Goal: Task Accomplishment & Management: Complete application form

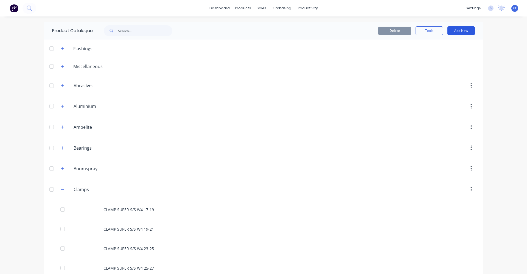
click at [459, 30] on button "Add New" at bounding box center [460, 30] width 27 height 9
click at [446, 45] on div "Category" at bounding box center [449, 45] width 42 height 8
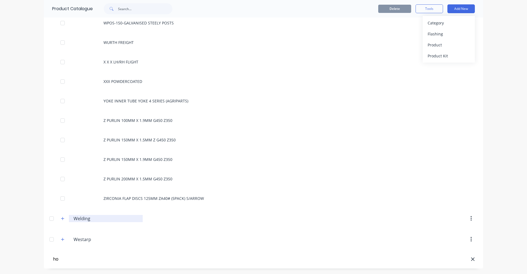
type input "h"
type input "HOSE"
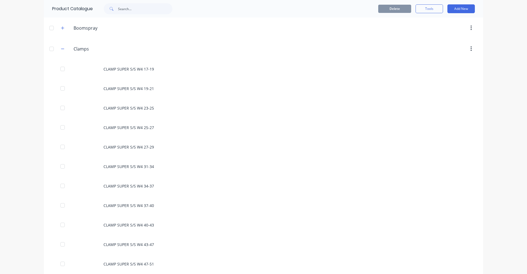
scroll to position [0, 0]
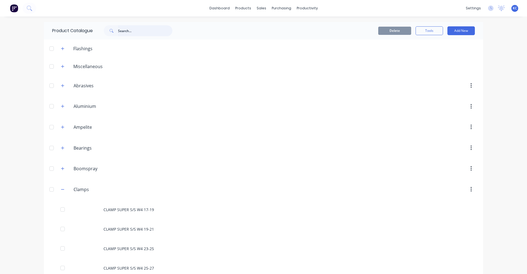
click at [122, 27] on input "text" at bounding box center [145, 30] width 54 height 11
click at [32, 12] on button at bounding box center [30, 8] width 14 height 11
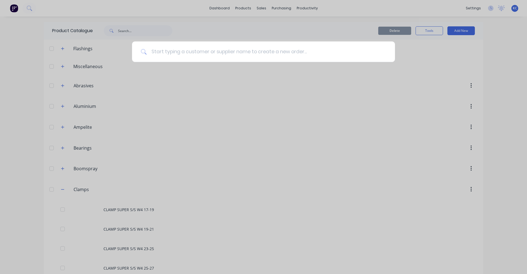
click at [160, 56] on input at bounding box center [266, 51] width 239 height 21
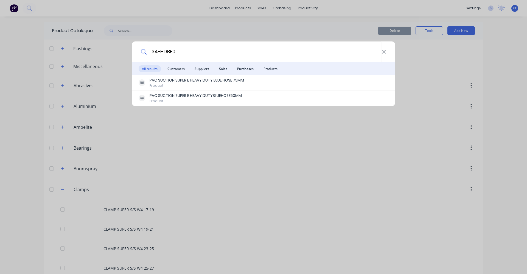
type input "34-HDBE0"
click at [260, 29] on div "34-HDBE0 All results Customers Suppliers Sales Purchases Products PVC SUCTION S…" at bounding box center [263, 137] width 527 height 274
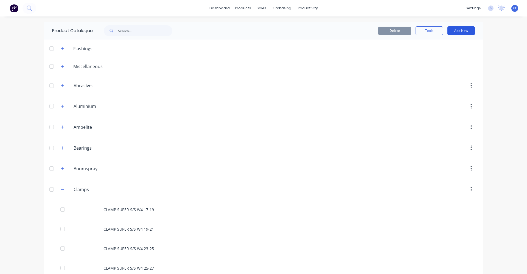
click at [463, 32] on button "Add New" at bounding box center [460, 30] width 27 height 9
click at [433, 65] on div "Product" at bounding box center [449, 67] width 42 height 8
click at [62, 66] on icon "button" at bounding box center [62, 67] width 3 height 4
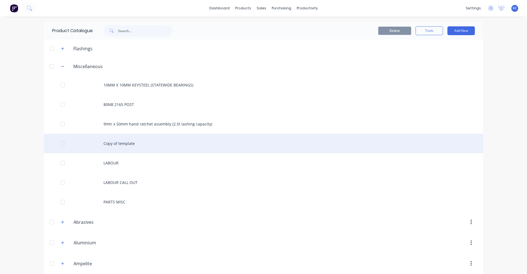
click at [141, 142] on div "Copy of template" at bounding box center [263, 143] width 439 height 19
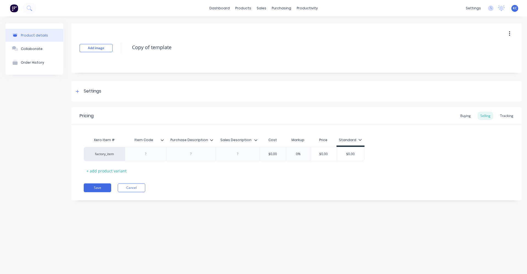
click at [508, 34] on button "button" at bounding box center [509, 34] width 13 height 10
click at [486, 50] on span "Duplicate" at bounding box center [489, 48] width 41 height 6
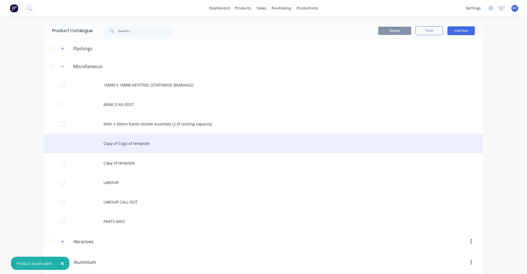
click at [131, 144] on div "Copy of Copy of template" at bounding box center [263, 143] width 439 height 19
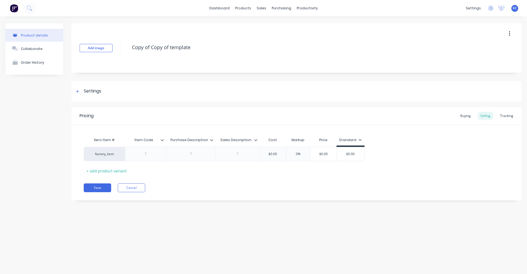
drag, startPoint x: 192, startPoint y: 47, endPoint x: 105, endPoint y: 41, distance: 87.2
click at [105, 41] on div "Add image Copy of Copy of template" at bounding box center [296, 47] width 450 height 49
type textarea "x"
type textarea "P"
type textarea "x"
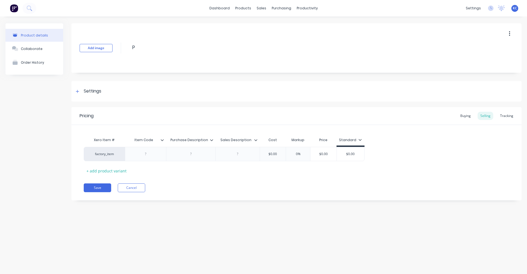
type textarea "PV"
type textarea "x"
type textarea "PVC"
type textarea "x"
type textarea "PVC"
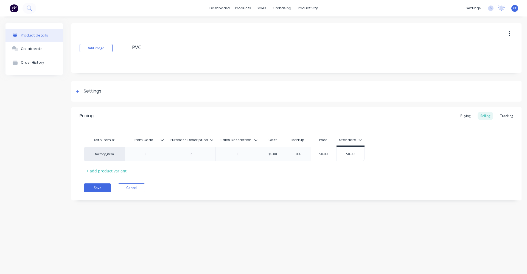
type textarea "x"
type textarea "PVC S"
type textarea "x"
type textarea "PVC SU"
type textarea "x"
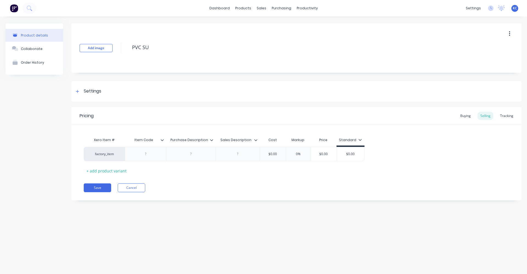
type textarea "PVC SUC"
type textarea "x"
type textarea "PVC SUCT"
type textarea "x"
type textarea "PVC SUCTI"
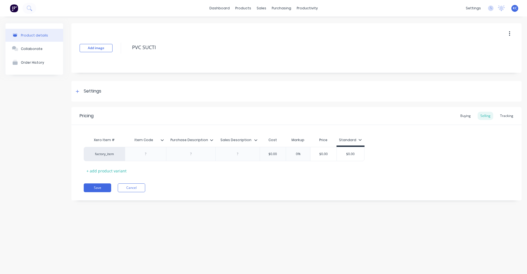
type textarea "x"
type textarea "PVC SUCTIO"
type textarea "x"
type textarea "PVC SUCTION"
type textarea "x"
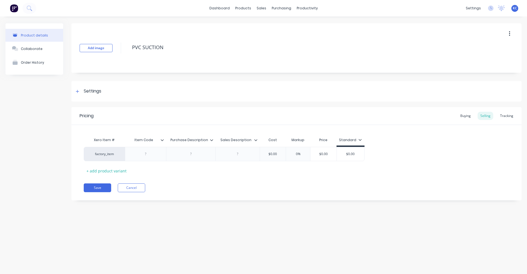
type textarea "PVC SUCTION"
type textarea "x"
type textarea "PVC SUCTION S"
type textarea "x"
type textarea "PVC SUCTION SU"
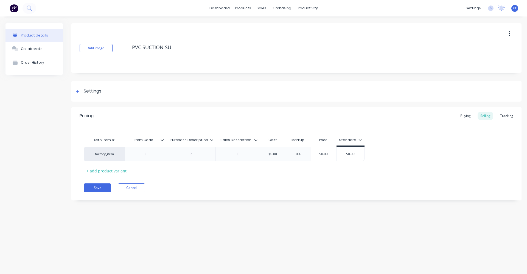
type textarea "x"
type textarea "PVC SUCTION SUP"
type textarea "x"
type textarea "PVC SUCTION SUPE"
type textarea "x"
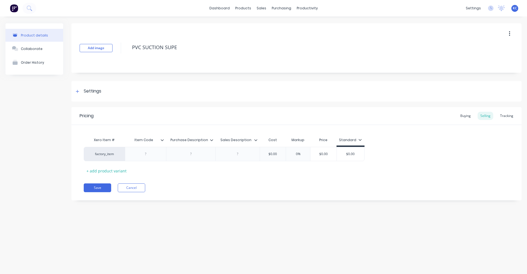
type textarea "PVC SUCTION SUPER"
type textarea "x"
type textarea "PVC SUCTION SUPER"
type textarea "x"
type textarea "PVC SUCTION SUPER E"
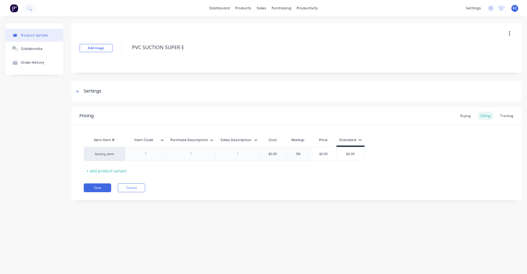
type textarea "x"
type textarea "PVC SUCTION SUPER E"
type textarea "x"
type textarea "PVC SUCTION SUPER E H"
type textarea "x"
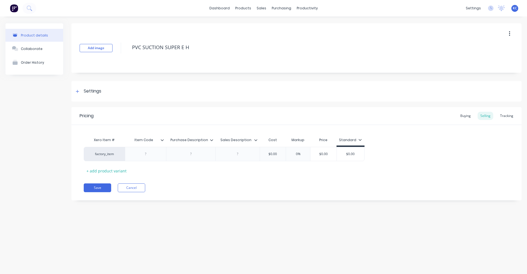
type textarea "PVC SUCTION SUPER E H/"
type textarea "x"
type textarea "PVC SUCTION SUPER E H/D"
type textarea "x"
type textarea "PVC SUCTION SUPER E H/DU"
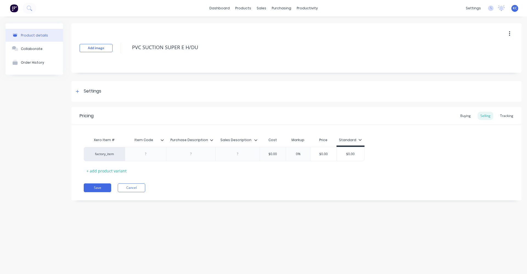
type textarea "x"
type textarea "PVC SUCTION SUPER E H/DUT"
type textarea "x"
type textarea "PVC SUCTION SUPER E H/DUTY"
type textarea "x"
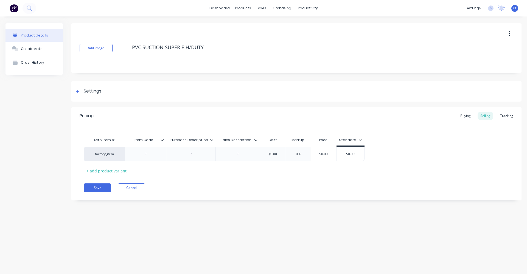
type textarea "PVC SUCTION SUPER E H/DUTY"
type textarea "x"
type textarea "PVC SUCTION SUPER E H/DUTY B"
type textarea "x"
type textarea "PVC SUCTION SUPER E H/DUTY BL"
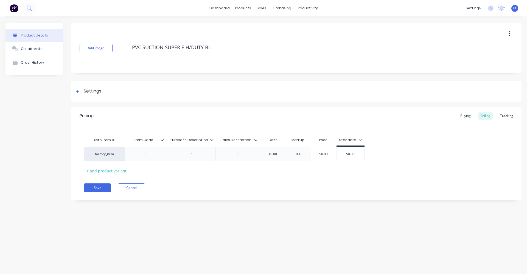
type textarea "x"
type textarea "PVC SUCTION SUPER E H/DUTY BLU"
type textarea "x"
type textarea "PVC SUCTION SUPER E H/DUTY BLUE"
type textarea "x"
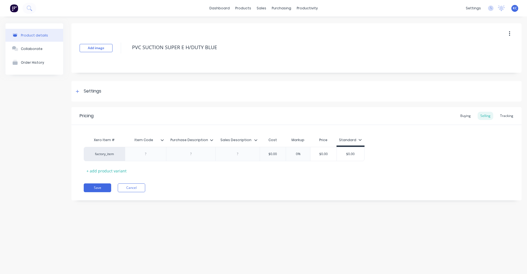
type textarea "PVC SUCTION SUPER E H/DUTY BLUE"
type textarea "x"
type textarea "PVC SUCTION SUPER E H/DUTY BLUE H"
type textarea "x"
type textarea "PVC SUCTION SUPER E H/DUTY BLUE HO"
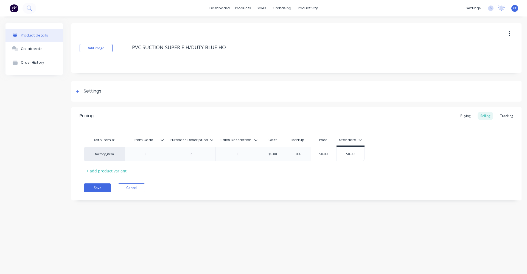
type textarea "x"
type textarea "PVC SUCTION SUPER E H/DUTY BLUE HOS"
type textarea "x"
type textarea "PVC SUCTION SUPER E H/DUTY BLUE HOSE"
type textarea "x"
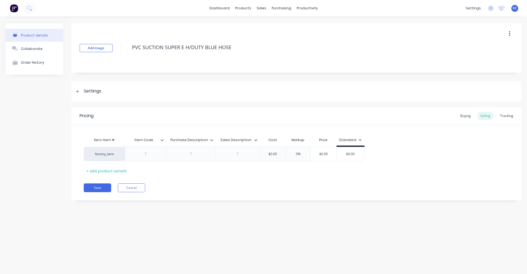
type textarea "PVC SUCTION SUPER E H/DUTY BLUE HOSE"
type textarea "x"
type textarea "PVC SUCTION SUPER E H/DUTY BLUE HOSE 3"
type textarea "x"
type textarea "PVC SUCTION SUPER E H/DUTY BLUE HOSE 39"
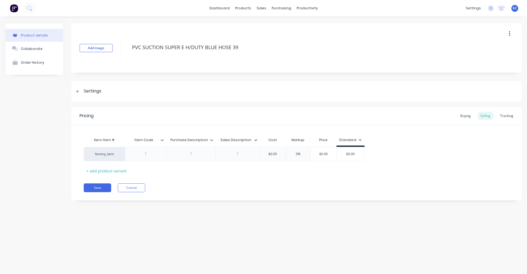
type textarea "x"
type textarea "PVC SUCTION SUPER E H/DUTY BLUE HOSE 3"
type textarea "x"
type textarea "PVC SUCTION SUPER E H/DUTY BLUE HOSE 38"
type textarea "x"
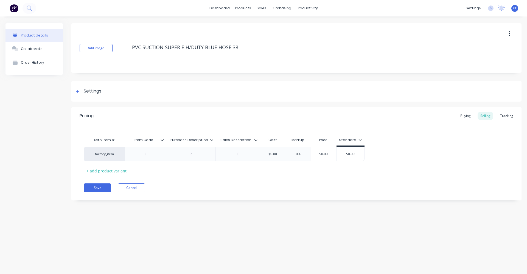
type textarea "PVC SUCTION SUPER E H/DUTY BLUE HOSE 38M"
type textarea "x"
drag, startPoint x: 254, startPoint y: 48, endPoint x: 125, endPoint y: 48, distance: 129.6
click at [125, 48] on div "Add image PVC SUCTION SUPER E H/DUTY BLUE HOSE 38MM" at bounding box center [296, 47] width 450 height 49
click at [186, 150] on div at bounding box center [190, 154] width 49 height 14
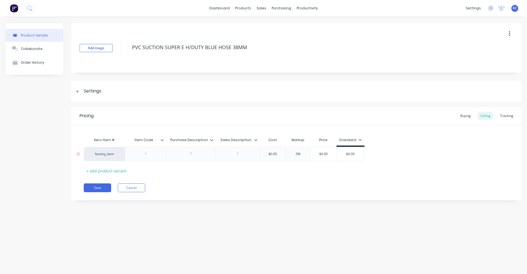
type textarea "PVC SUCTION SUPER E H/DUTY BLUE HOSE 38MM"
type textarea "x"
type textarea "PVC SUCTION SUPER E H/DUTY BLUE HOSE 38MM"
click at [187, 155] on div at bounding box center [190, 153] width 27 height 7
paste div
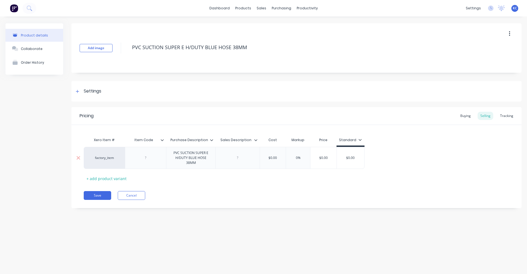
click at [230, 158] on div "factory_item PVC SUCTION SUPER E H/DUTY BLUE HOSE 38MM $0.00 0% $0.00 $0.00" at bounding box center [224, 158] width 281 height 22
type textarea "x"
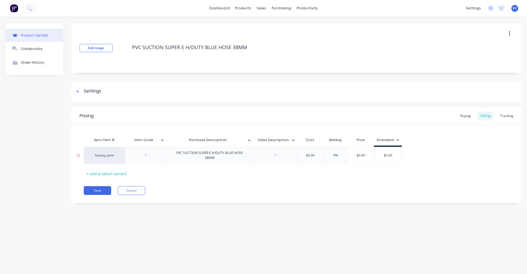
click at [272, 157] on div at bounding box center [274, 155] width 27 height 7
paste div
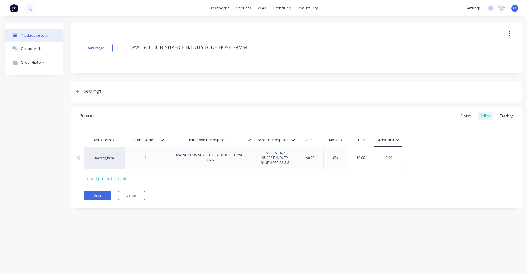
click at [150, 158] on div at bounding box center [145, 157] width 27 height 7
type textarea "x"
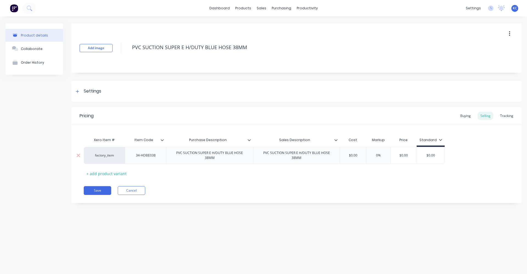
type textarea "x"
type input "$0.00"
drag, startPoint x: 362, startPoint y: 156, endPoint x: 347, endPoint y: 155, distance: 15.4
click at [347, 155] on input "$0.00" at bounding box center [352, 155] width 27 height 5
type textarea "x"
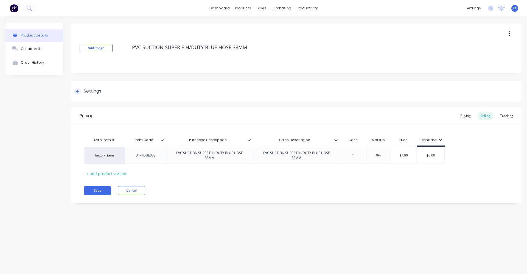
type input "15"
type textarea "x"
type input "15.00"
click at [221, 158] on div "PVC SUCTION SUPER E H/DUTY BLUE HOSE 38MM" at bounding box center [210, 155] width 82 height 12
click at [304, 161] on div "PVC SUCTION SUPER E H/DUTY BLUE HOSE 38MM" at bounding box center [297, 155] width 82 height 12
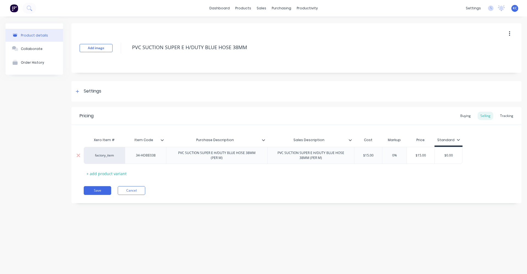
type textarea "x"
drag, startPoint x: 399, startPoint y: 155, endPoint x: 422, endPoint y: 156, distance: 22.8
click at [388, 155] on div "factory_item 34-HDBE038 PVC SUCTION SUPER E H/DUTY BLUE HOSE 38MM (PER M) PVC S…" at bounding box center [280, 155] width 393 height 17
type input "%"
type textarea "x"
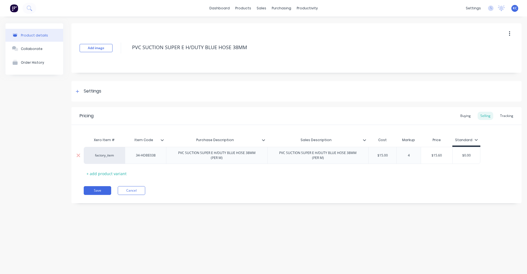
type input "40"
type textarea "x"
click at [402, 180] on div "Pricing Buying Selling Tracking Xero Item # Item Code Purchase Description Sale…" at bounding box center [296, 155] width 450 height 96
type input "40%"
click at [408, 155] on input "40%" at bounding box center [408, 155] width 27 height 5
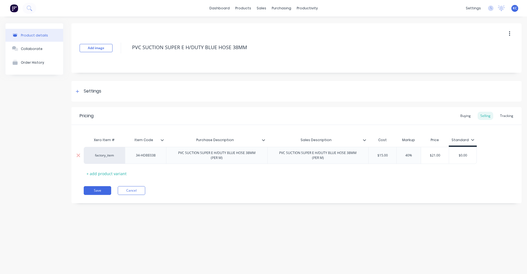
type textarea "x"
type input "0%"
type textarea "x"
type input "60%"
click at [379, 182] on div "Pricing Buying Selling Tracking Xero Item # Item Code Purchase Description Sale…" at bounding box center [296, 155] width 450 height 96
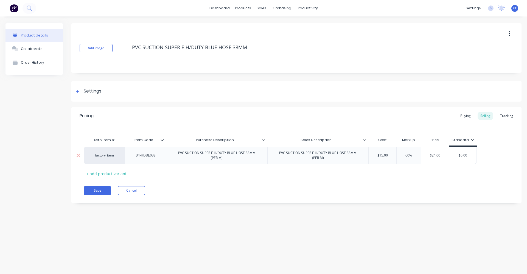
click at [407, 156] on input "60%" at bounding box center [408, 155] width 27 height 5
type textarea "x"
type input "0%"
type textarea "x"
type input "40%"
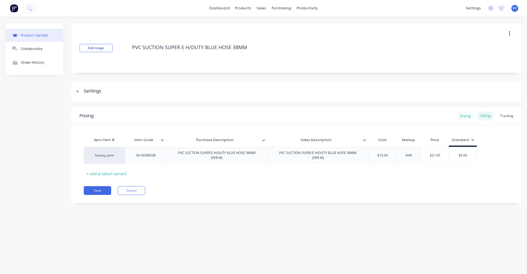
click at [467, 114] on div "Buying" at bounding box center [466, 116] width 16 height 8
click at [99, 88] on div "Settings" at bounding box center [93, 91] width 18 height 7
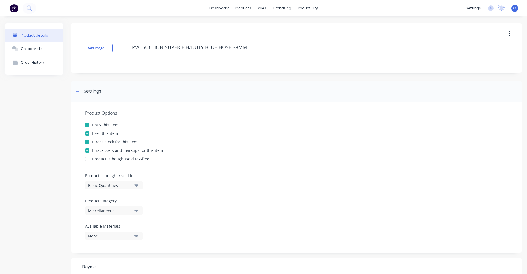
click at [137, 211] on icon "button" at bounding box center [136, 211] width 4 height 2
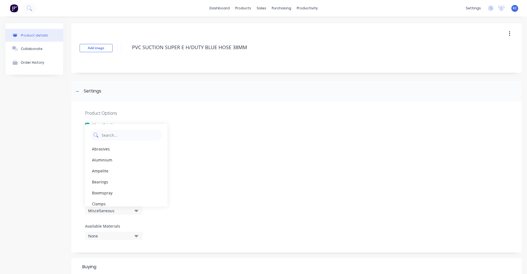
click at [137, 133] on Category "text" at bounding box center [130, 135] width 58 height 11
type Category "HOS"
click at [117, 162] on div "HOSE" at bounding box center [126, 159] width 82 height 11
type textarea "x"
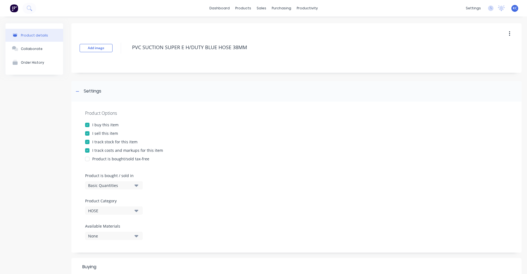
click at [136, 238] on icon "button" at bounding box center [136, 236] width 4 height 6
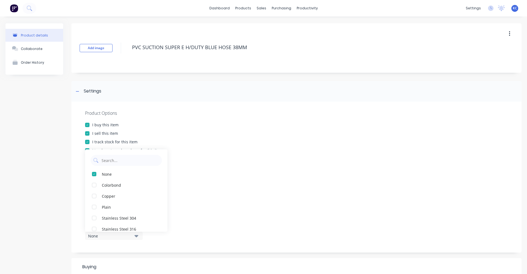
click at [237, 190] on div "Product Options I buy this item I sell this item I track stock for this item I …" at bounding box center [296, 177] width 450 height 151
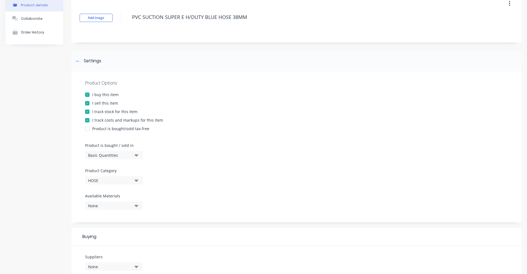
scroll to position [176, 0]
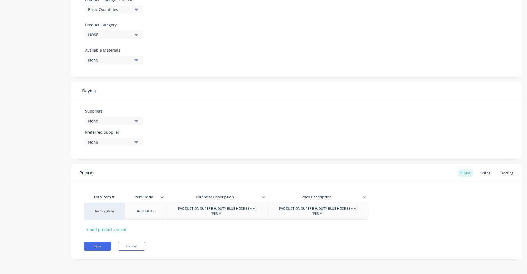
click at [134, 121] on button "None" at bounding box center [114, 121] width 58 height 8
click at [117, 136] on input "text" at bounding box center [130, 137] width 58 height 11
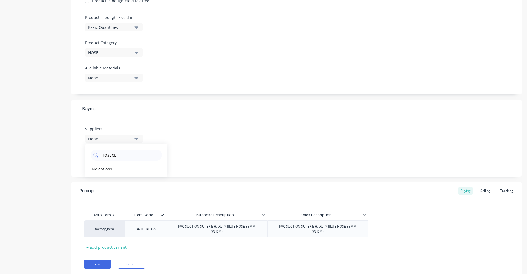
scroll to position [148, 0]
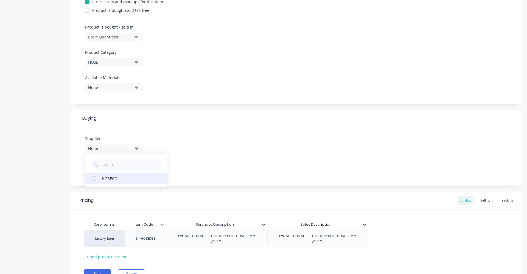
type input "HOSEC"
click at [126, 177] on div "HOSECO" at bounding box center [129, 178] width 55 height 6
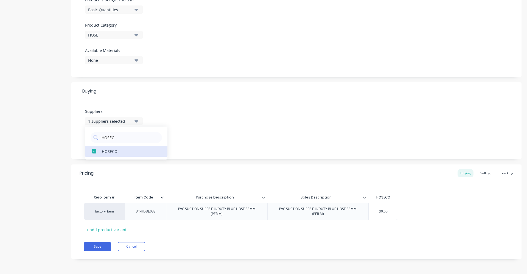
scroll to position [176, 0]
click at [189, 138] on div "Suppliers 1 suppliers selected HOSEC HOSECO Preferred Supplier None" at bounding box center [296, 129] width 450 height 59
click at [113, 142] on div "None" at bounding box center [110, 142] width 44 height 6
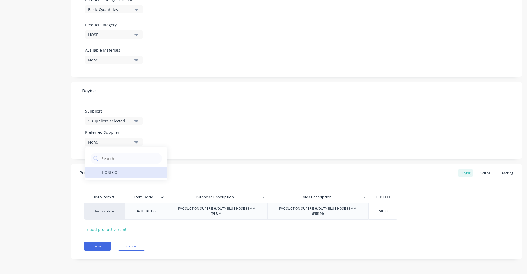
click at [110, 173] on div "HOSECO" at bounding box center [129, 172] width 55 height 6
click at [188, 126] on div "Suppliers 1 suppliers selected HOSEC Preferred Supplier HOSECO HOSECO" at bounding box center [296, 129] width 450 height 59
click at [97, 246] on button "Save" at bounding box center [97, 246] width 27 height 9
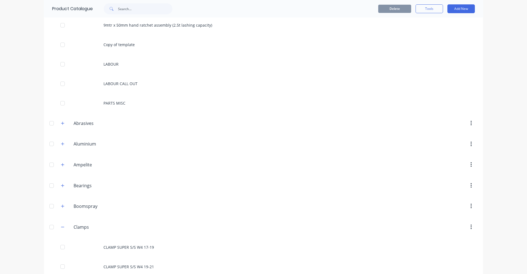
scroll to position [137, 0]
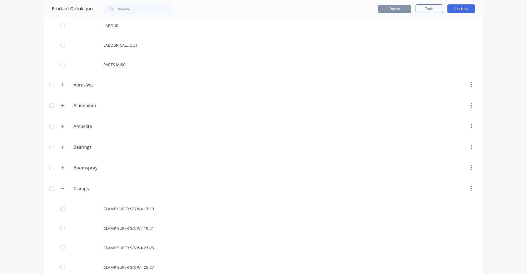
click at [61, 188] on icon "button" at bounding box center [62, 189] width 3 height 4
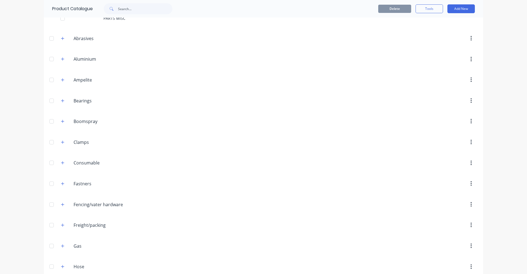
scroll to position [329, 0]
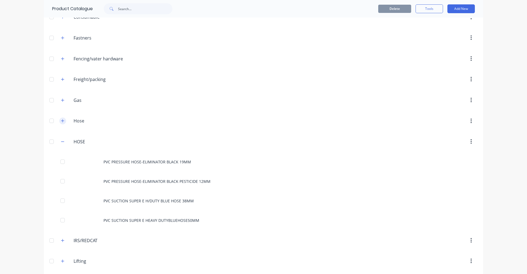
click at [61, 120] on icon "button" at bounding box center [62, 121] width 3 height 4
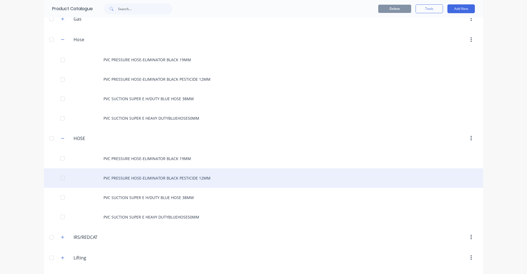
scroll to position [412, 0]
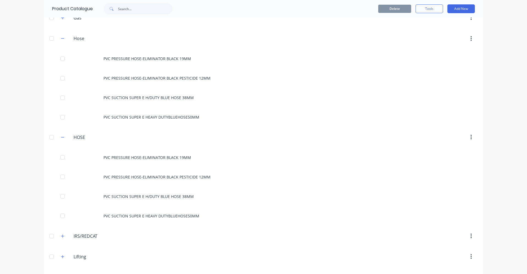
drag, startPoint x: 49, startPoint y: 39, endPoint x: 52, endPoint y: 38, distance: 3.4
click at [50, 39] on div at bounding box center [51, 38] width 11 height 11
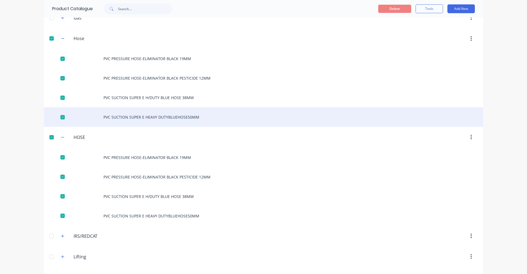
click at [271, 110] on div "PVC SUCTION SUPER E HEAVY DUTYBLUEHOSE50MM" at bounding box center [263, 116] width 439 height 19
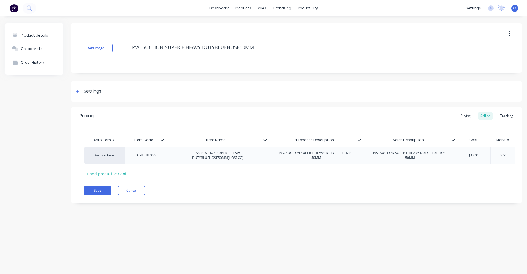
type textarea "x"
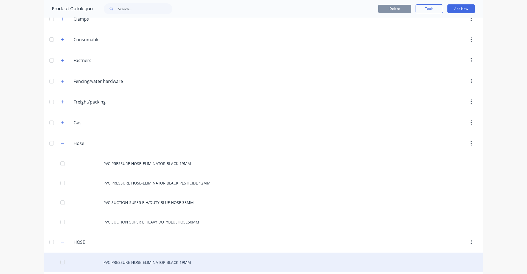
scroll to position [384, 0]
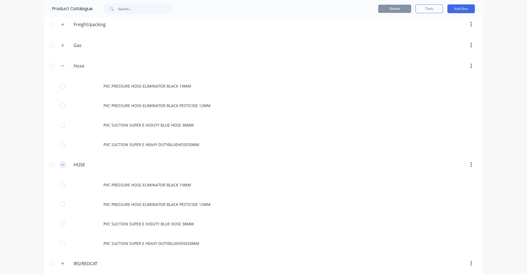
click at [61, 165] on icon "button" at bounding box center [62, 165] width 3 height 4
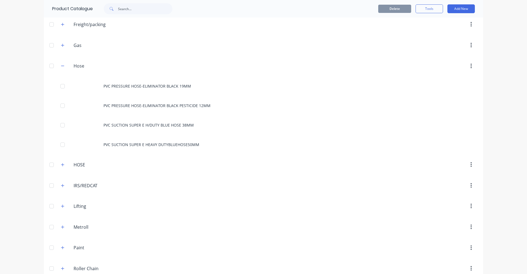
click at [51, 66] on div at bounding box center [51, 65] width 11 height 11
click at [49, 164] on div at bounding box center [51, 164] width 11 height 11
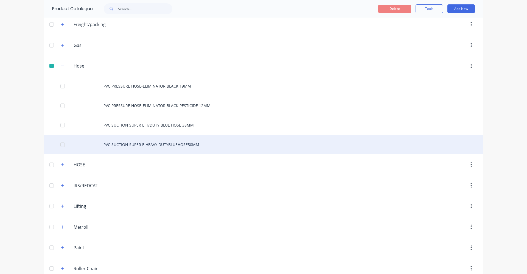
click at [60, 145] on div at bounding box center [62, 144] width 11 height 11
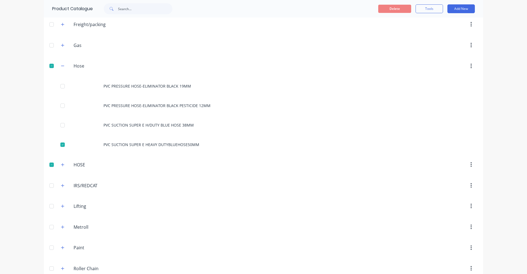
click at [50, 165] on div at bounding box center [51, 164] width 11 height 11
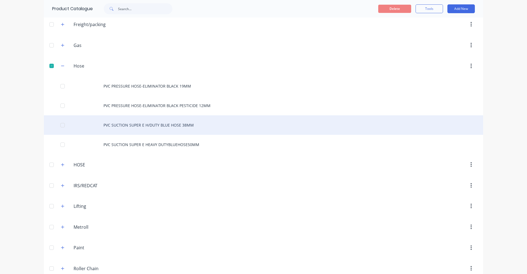
click at [60, 126] on div at bounding box center [62, 125] width 11 height 11
click at [60, 125] on div at bounding box center [62, 125] width 11 height 11
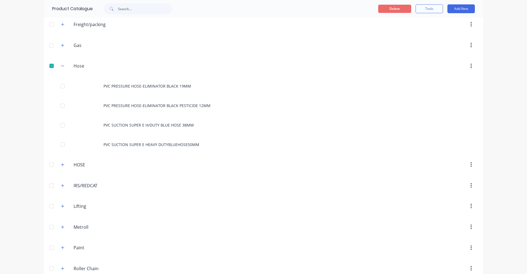
click at [400, 9] on button "Delete" at bounding box center [394, 9] width 33 height 8
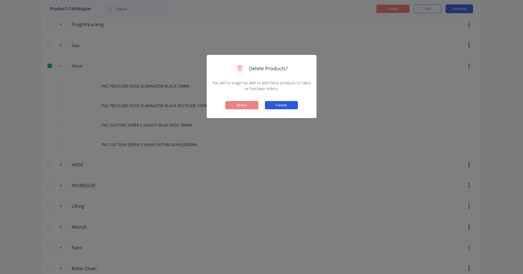
click at [284, 101] on button "Cancel" at bounding box center [281, 105] width 33 height 8
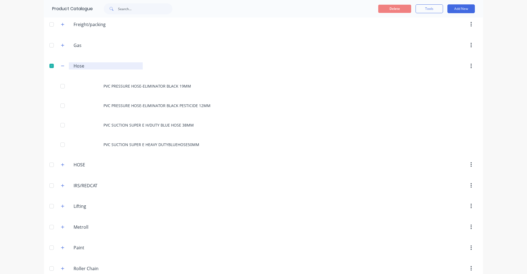
click at [83, 66] on input "Hose" at bounding box center [106, 66] width 65 height 7
click at [471, 67] on button "button" at bounding box center [471, 66] width 13 height 10
click at [449, 79] on div "Delete" at bounding box center [451, 81] width 42 height 8
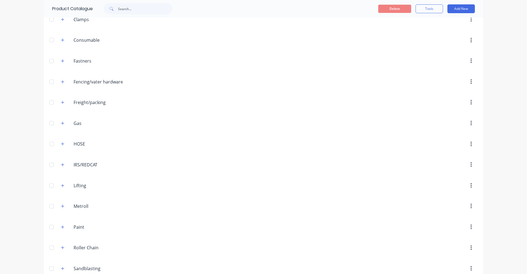
scroll to position [462, 0]
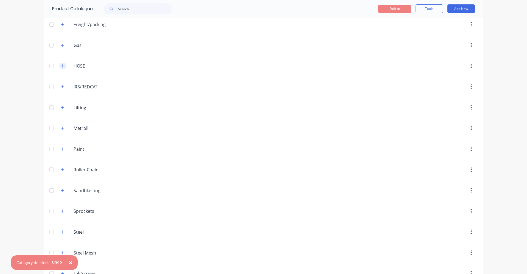
click at [61, 66] on icon "button" at bounding box center [62, 66] width 3 height 3
click at [62, 66] on icon "button" at bounding box center [62, 66] width 3 height 4
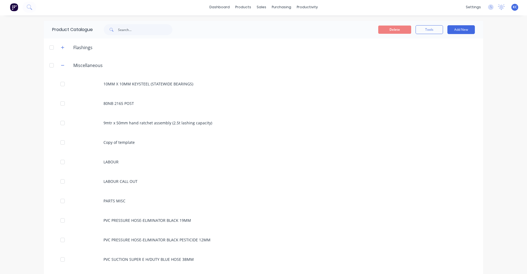
scroll to position [0, 0]
click at [134, 29] on input "text" at bounding box center [145, 30] width 54 height 11
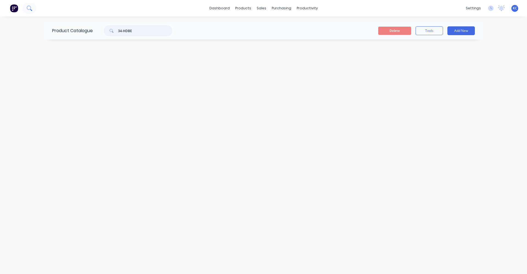
type input "34-HDBE"
click at [31, 7] on icon at bounding box center [29, 7] width 4 height 4
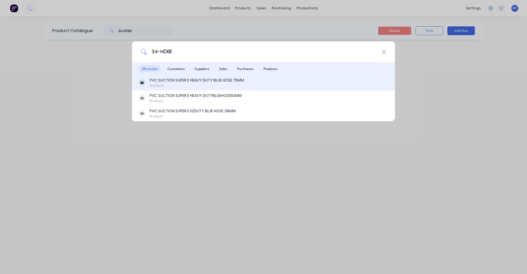
type input "34-HDBE"
click at [193, 79] on div "PVC SUCTION SUPER E HEAVY DUTY BLUE HOSE 75MM" at bounding box center [197, 80] width 94 height 6
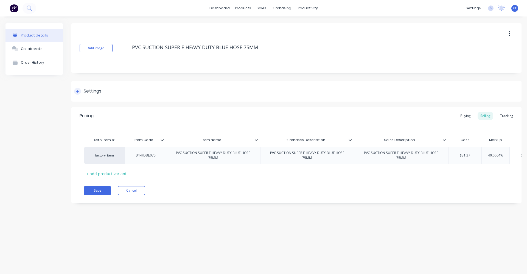
click at [92, 89] on div "Settings" at bounding box center [93, 91] width 18 height 7
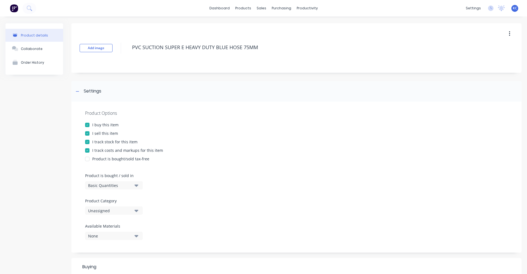
click at [135, 210] on icon "button" at bounding box center [136, 211] width 4 height 2
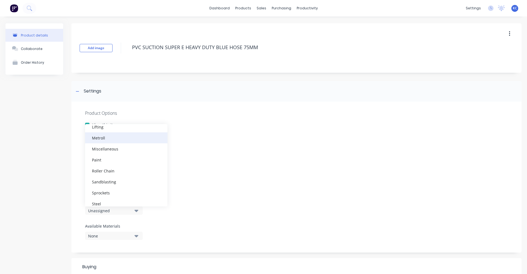
scroll to position [137, 0]
click at [116, 132] on div "HOSE" at bounding box center [126, 132] width 82 height 11
type textarea "x"
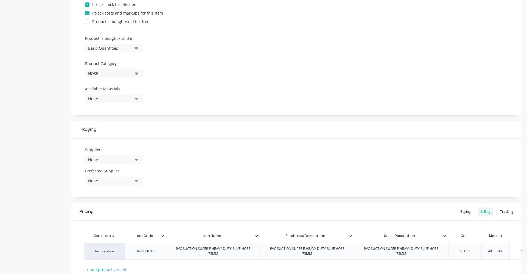
click at [135, 159] on icon "button" at bounding box center [136, 159] width 4 height 6
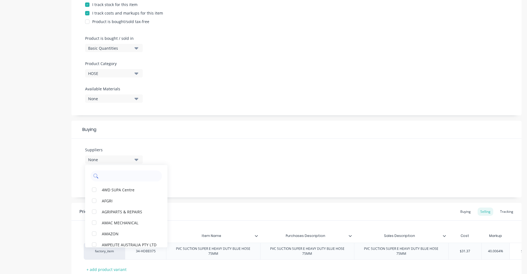
click at [116, 176] on input "text" at bounding box center [130, 175] width 58 height 11
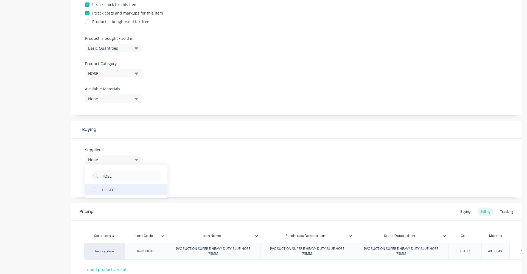
type input "HOSE"
click at [115, 188] on div "HOSECO" at bounding box center [129, 190] width 55 height 6
click at [198, 147] on div "Suppliers 1 suppliers selected HOSE HOSECO Preferred Supplier None" at bounding box center [296, 168] width 450 height 59
click at [139, 183] on button "None" at bounding box center [114, 180] width 58 height 8
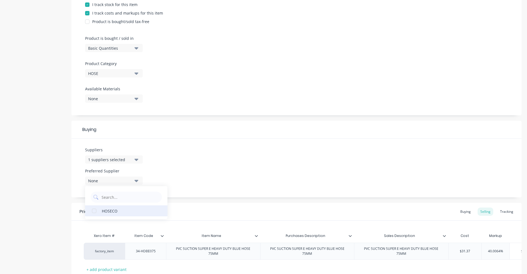
click at [125, 210] on div "HOSECO" at bounding box center [129, 211] width 55 height 6
type textarea "x"
click at [212, 161] on div "Suppliers 1 suppliers selected HOSE Preferred Supplier HOSECO HOSECO" at bounding box center [296, 168] width 450 height 59
click at [463, 212] on div "Buying" at bounding box center [466, 212] width 16 height 8
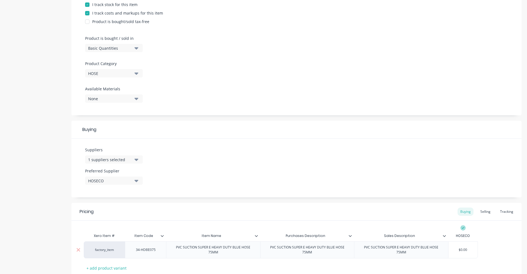
type input "$0.00"
drag, startPoint x: 469, startPoint y: 249, endPoint x: 452, endPoint y: 251, distance: 16.3
click at [452, 251] on input "$0.00" at bounding box center [462, 249] width 29 height 5
type textarea "x"
type input "31"
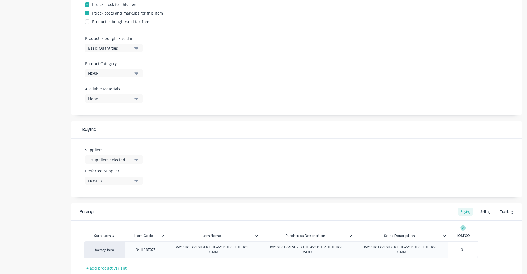
type textarea "x"
type input "31.3"
type textarea "x"
type input "31.37"
click at [436, 213] on div "Pricing Buying Selling Tracking" at bounding box center [296, 212] width 450 height 18
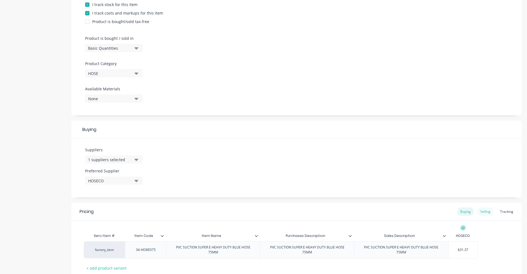
click at [482, 211] on div "Selling" at bounding box center [486, 212] width 16 height 8
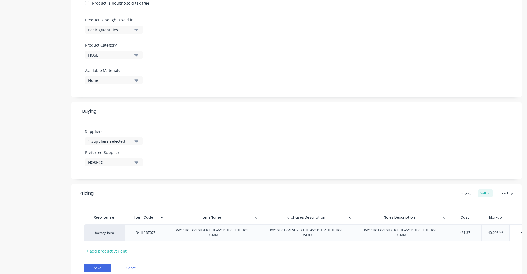
scroll to position [181, 0]
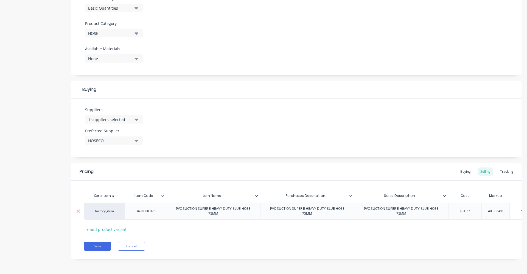
type input "40.0064%"
click at [500, 209] on input "40.0064%" at bounding box center [496, 211] width 28 height 5
type textarea "x"
type input "40.00%"
type textarea "x"
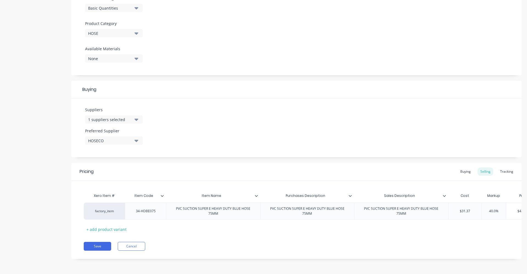
type input "40.0%"
click at [495, 228] on div "Xero Item # Item Code Item Name Purchases Description Sales Description Cost Ma…" at bounding box center [296, 211] width 425 height 43
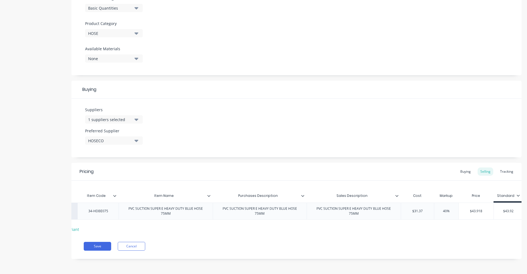
scroll to position [0, 54]
type input "$43.92"
drag, startPoint x: 509, startPoint y: 205, endPoint x: 486, endPoint y: 205, distance: 22.5
click at [486, 205] on div "factory_item 34-HDBE075 PVC SUCTION SUPER E HEAVY DUTY BLUE HOSE 75MM PVC SUCTI…" at bounding box center [277, 211] width 487 height 17
type textarea "x"
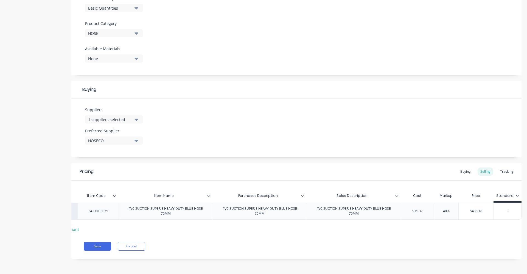
scroll to position [0, 52]
click at [102, 245] on button "Save" at bounding box center [97, 246] width 27 height 9
type textarea "x"
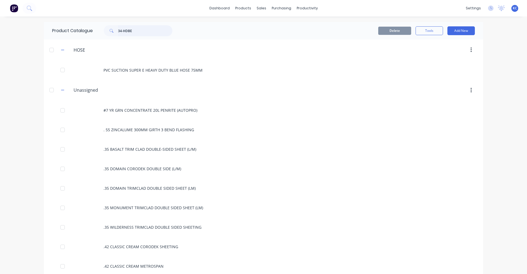
click at [139, 32] on input "34-HDBE" at bounding box center [145, 30] width 54 height 11
click at [137, 31] on input "34-HDBE" at bounding box center [145, 30] width 54 height 11
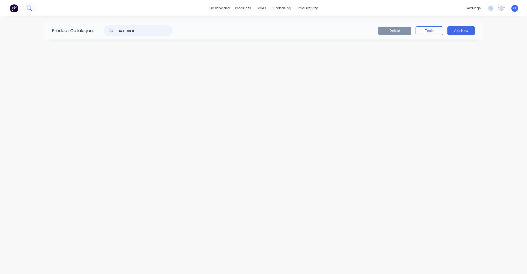
type input "34-HDBE0"
click at [28, 8] on icon at bounding box center [29, 7] width 5 height 5
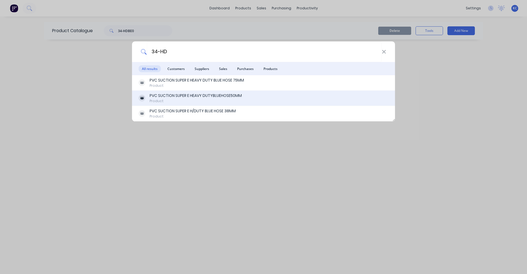
type input "34-HD"
click at [207, 94] on div "PVC SUCTION SUPER E HEAVY DUTYBLUEHOSE50MM" at bounding box center [196, 96] width 92 height 6
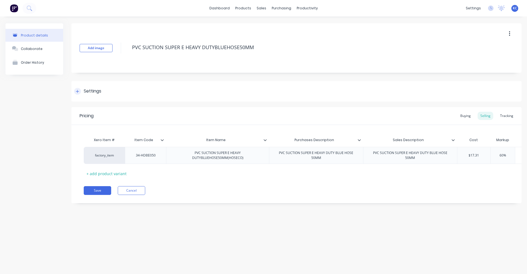
click at [93, 95] on div "Settings" at bounding box center [296, 91] width 450 height 21
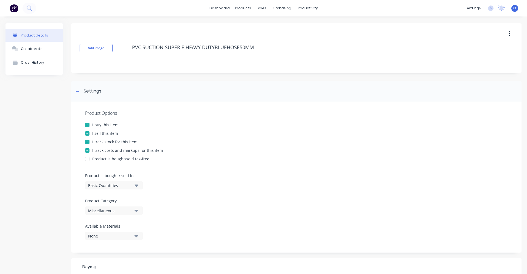
click at [138, 209] on icon "button" at bounding box center [136, 211] width 4 height 6
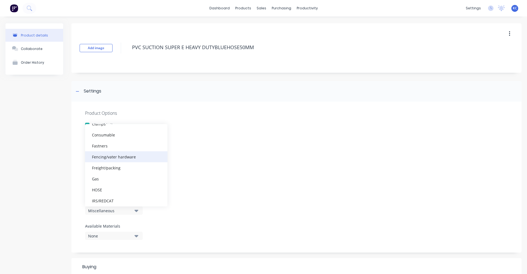
scroll to position [82, 0]
click at [122, 187] on div "HOSE" at bounding box center [126, 187] width 82 height 11
type textarea "x"
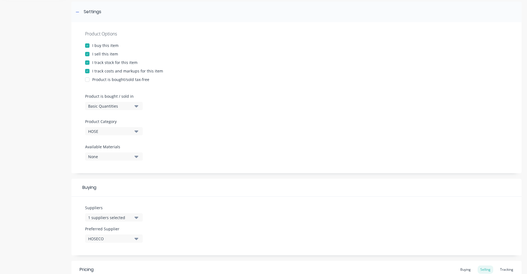
scroll to position [110, 0]
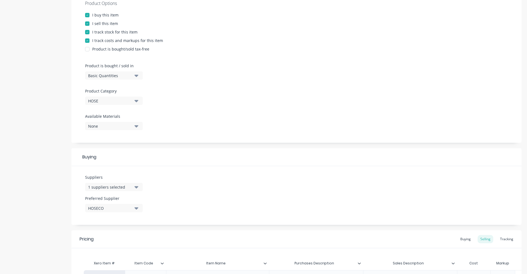
click at [138, 187] on icon "button" at bounding box center [136, 187] width 4 height 2
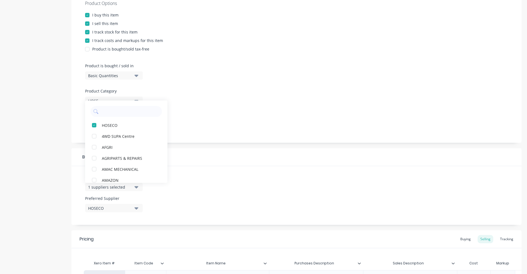
click at [209, 185] on div "Suppliers 1 suppliers selected HOSECO 4WD SUPA Centre AFGRI AGRIPARTS & REPAIRS…" at bounding box center [296, 195] width 450 height 59
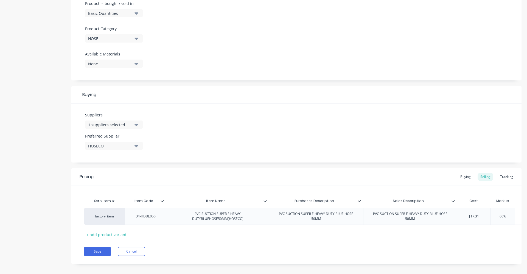
scroll to position [181, 0]
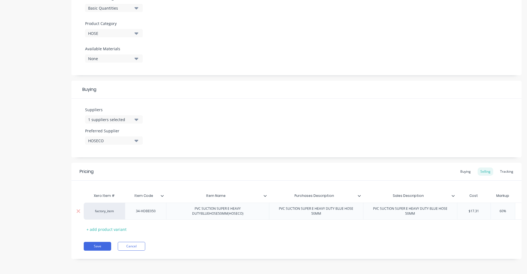
type input "60%"
drag, startPoint x: 511, startPoint y: 206, endPoint x: 499, endPoint y: 206, distance: 11.8
click at [499, 209] on input "60%" at bounding box center [502, 211] width 27 height 5
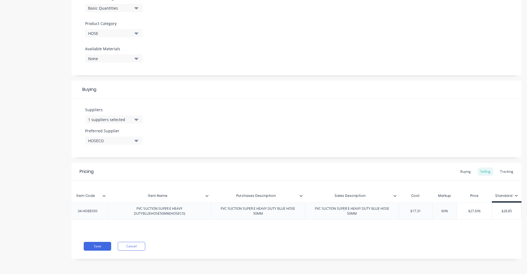
scroll to position [0, 62]
drag, startPoint x: 447, startPoint y: 209, endPoint x: 426, endPoint y: 209, distance: 20.3
click at [426, 209] on div "factory_item 34-HDBE050 PVC SUCTION SUPER E HEAVY DUTYBLUEHOSE50MM(HOSECO) PVC …" at bounding box center [274, 211] width 496 height 17
drag, startPoint x: 435, startPoint y: 206, endPoint x: 447, endPoint y: 206, distance: 12.1
click at [447, 209] on input "60%" at bounding box center [444, 211] width 27 height 5
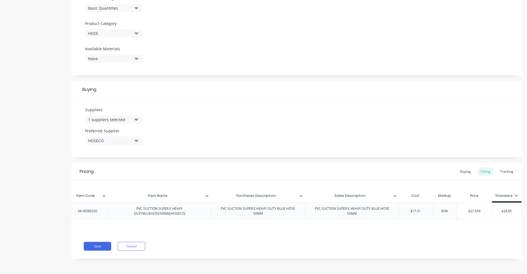
click at [447, 209] on input "60%" at bounding box center [444, 211] width 27 height 5
click at [444, 209] on input "60%" at bounding box center [444, 211] width 27 height 5
click at [441, 209] on input "60%" at bounding box center [444, 211] width 27 height 5
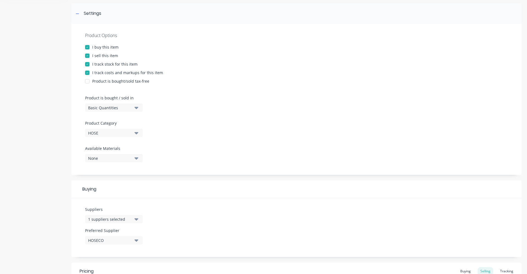
scroll to position [181, 0]
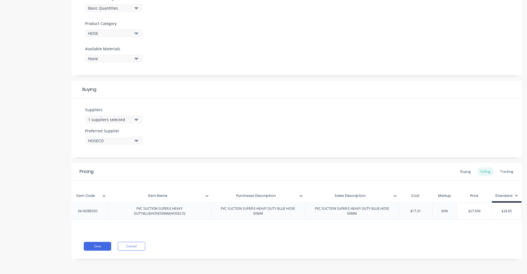
click at [443, 209] on input "60%" at bounding box center [444, 211] width 27 height 5
click at [461, 167] on div "Buying" at bounding box center [466, 171] width 16 height 8
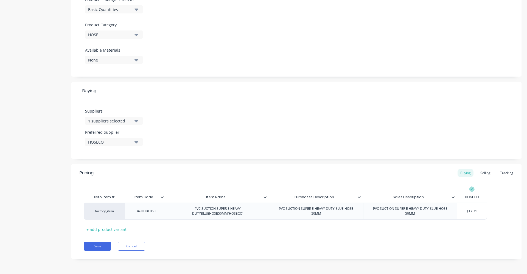
scroll to position [176, 0]
click at [480, 173] on div "Selling" at bounding box center [486, 173] width 16 height 8
type input "60%"
click at [499, 213] on input "60%" at bounding box center [502, 212] width 27 height 5
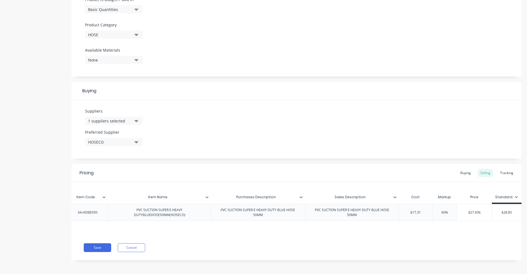
scroll to position [0, 62]
drag, startPoint x: 497, startPoint y: 211, endPoint x: 526, endPoint y: 210, distance: 29.1
click at [526, 210] on div "dashboard products sales purchasing productivity dashboard products Product Cat…" at bounding box center [263, 137] width 527 height 274
type input "0"
type textarea "x"
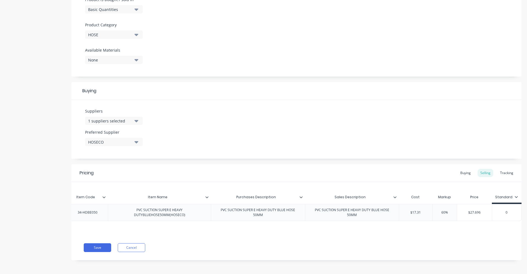
scroll to position [0, 61]
type input "0"
click at [441, 213] on input "60%" at bounding box center [446, 212] width 27 height 5
type textarea "x"
type input "0%"
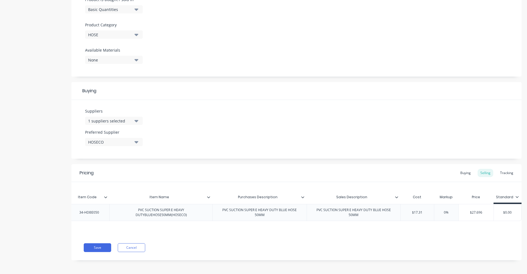
scroll to position [0, 59]
type textarea "x"
type input "40%"
click at [434, 260] on div "Pricing Buying Selling Tracking Xero Item # Item Code Item Name Purchases Descr…" at bounding box center [296, 212] width 450 height 96
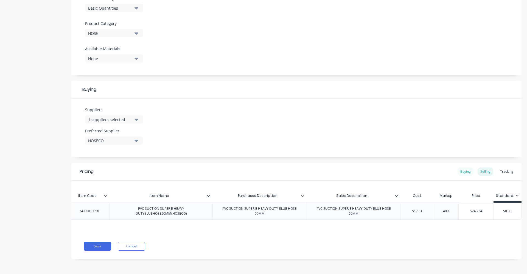
click at [461, 170] on div "Buying" at bounding box center [466, 171] width 16 height 8
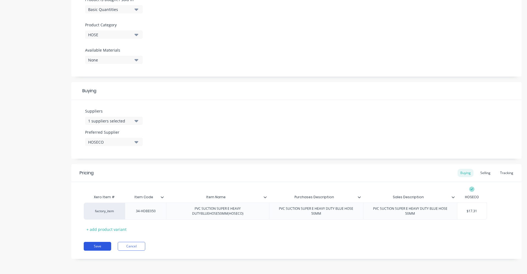
click at [95, 245] on button "Save" at bounding box center [97, 246] width 27 height 9
type textarea "x"
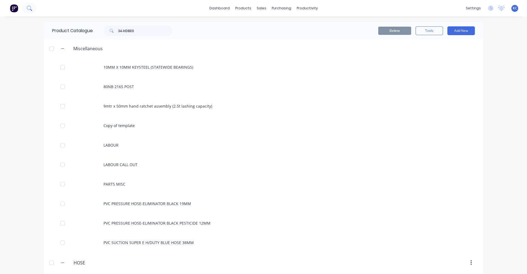
click at [28, 8] on icon at bounding box center [29, 7] width 5 height 5
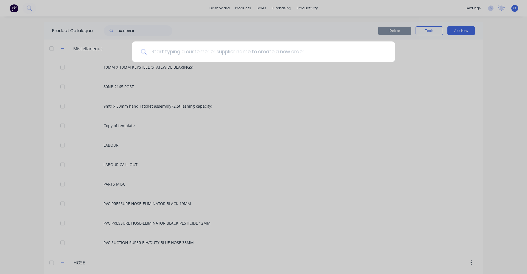
click at [170, 53] on input at bounding box center [266, 51] width 239 height 21
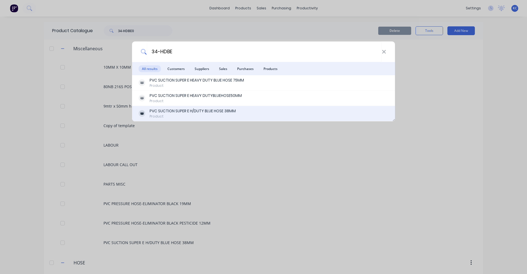
type input "34-HDBE"
click at [201, 112] on div "PVC SUCTION SUPER E H/DUTY BLUE HOSE 38MM" at bounding box center [193, 111] width 86 height 6
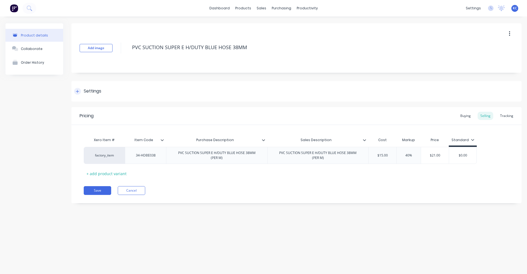
click at [90, 88] on div "Settings" at bounding box center [93, 91] width 18 height 7
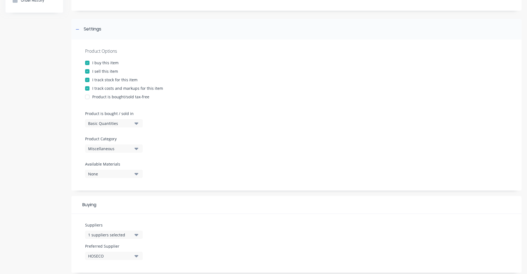
scroll to position [82, 0]
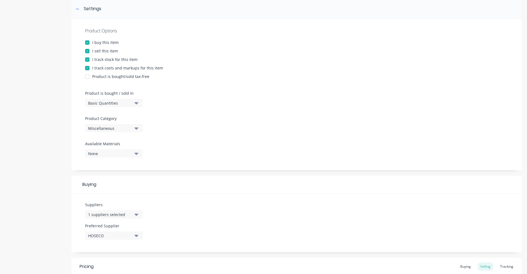
click at [136, 128] on icon "button" at bounding box center [136, 128] width 4 height 2
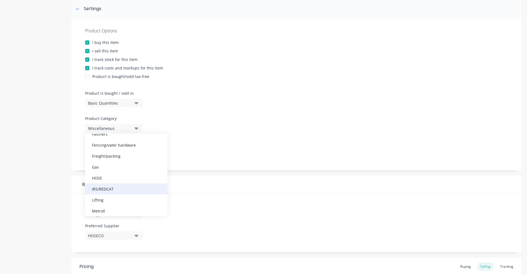
scroll to position [110, 0]
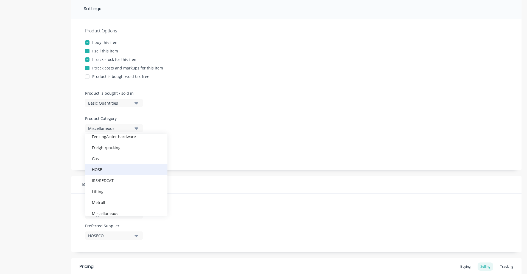
click at [108, 170] on div "HOSE" at bounding box center [126, 169] width 82 height 11
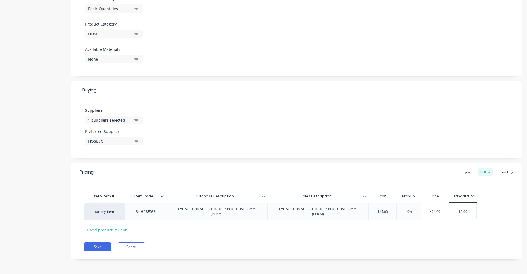
scroll to position [177, 0]
click at [100, 246] on button "Save" at bounding box center [97, 246] width 27 height 9
type textarea "x"
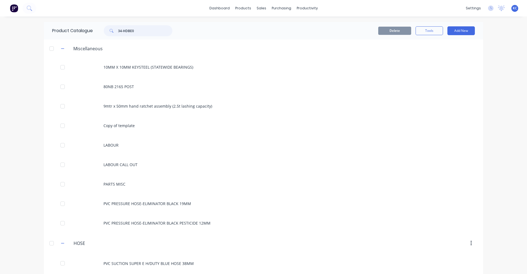
drag, startPoint x: 136, startPoint y: 30, endPoint x: 98, endPoint y: 32, distance: 38.8
click at [98, 32] on div "34-HDBE0" at bounding box center [135, 30] width 74 height 11
click at [28, 9] on icon at bounding box center [29, 7] width 5 height 5
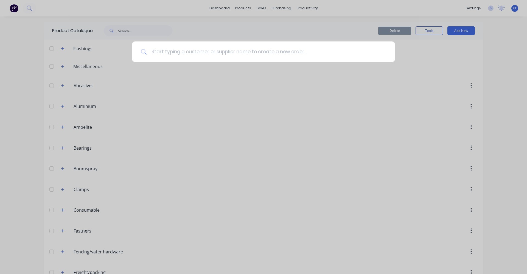
click at [155, 54] on input at bounding box center [266, 51] width 239 height 21
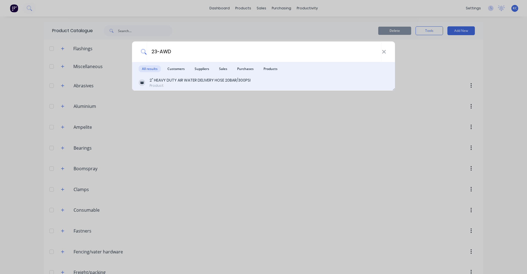
type input "23-AWD"
click at [220, 83] on div "Product" at bounding box center [200, 85] width 101 height 5
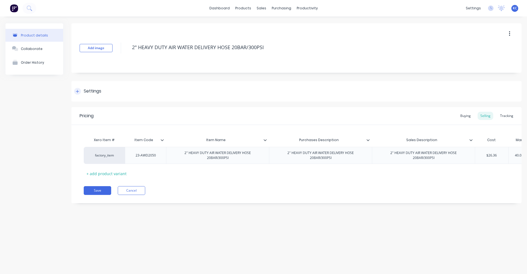
click at [138, 90] on div "Settings" at bounding box center [296, 91] width 450 height 21
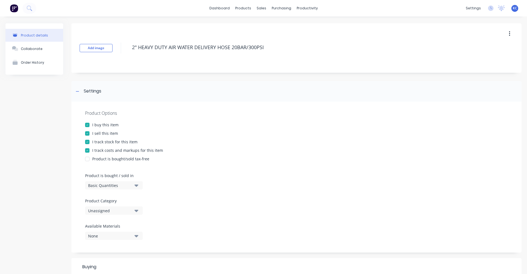
click at [138, 212] on icon "button" at bounding box center [136, 211] width 4 height 6
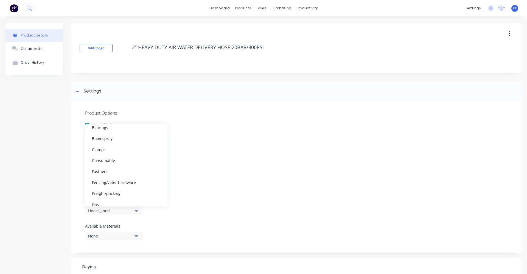
scroll to position [82, 0]
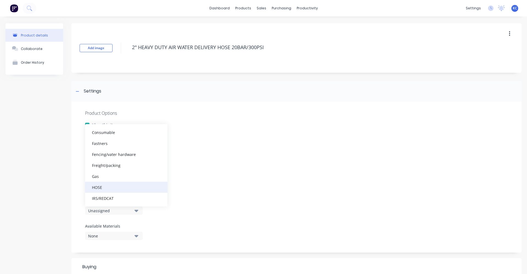
click at [135, 184] on div "HOSE" at bounding box center [126, 187] width 82 height 11
type textarea "x"
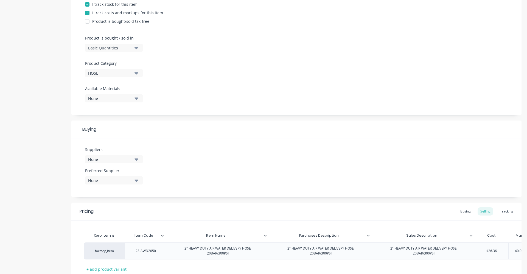
scroll to position [165, 0]
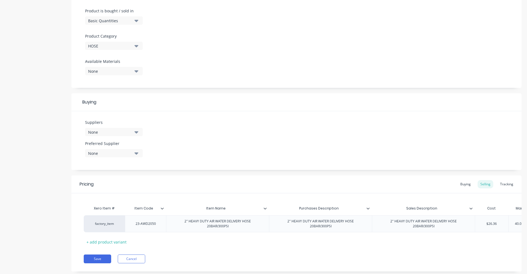
click at [138, 132] on icon "button" at bounding box center [136, 132] width 4 height 2
click at [121, 146] on input "text" at bounding box center [130, 148] width 58 height 11
type input "HOS"
click at [121, 161] on div "HOSECO" at bounding box center [129, 162] width 55 height 6
click at [223, 153] on div "Suppliers 1 suppliers selected HOS HOSECO Preferred Supplier None" at bounding box center [296, 140] width 450 height 59
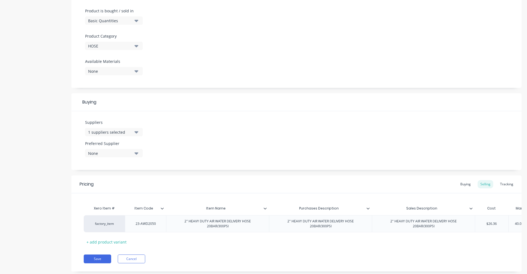
click at [123, 155] on div "None" at bounding box center [110, 153] width 44 height 6
click at [122, 182] on div "HOSECO" at bounding box center [129, 183] width 55 height 6
type textarea "x"
click at [233, 125] on div "Suppliers 1 suppliers selected HOS Preferred Supplier HOSECO HOSECO" at bounding box center [296, 140] width 450 height 59
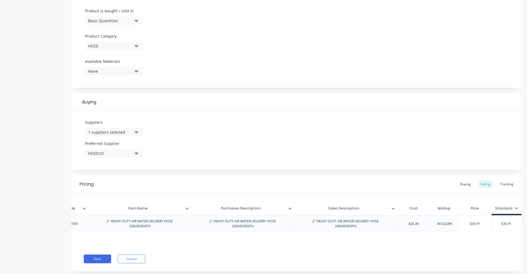
scroll to position [0, 82]
type input "40.0228%"
drag, startPoint x: 439, startPoint y: 225, endPoint x: 448, endPoint y: 220, distance: 9.9
click at [439, 225] on input "40.0228%" at bounding box center [445, 223] width 28 height 5
type textarea "x"
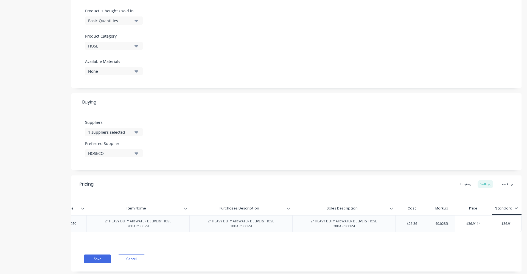
type input "40.08%"
type textarea "x"
type input "40.0%"
click at [425, 243] on div "Xero Item # Item Code Item Name Purchases Description Sales Description Cost Ma…" at bounding box center [296, 219] width 450 height 53
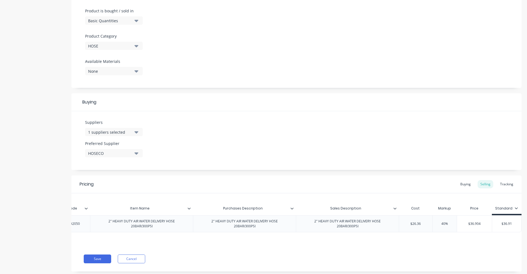
type input "$26.36"
drag, startPoint x: 423, startPoint y: 221, endPoint x: 406, endPoint y: 223, distance: 16.8
click at [406, 223] on input "$26.36" at bounding box center [415, 223] width 33 height 5
type textarea "x"
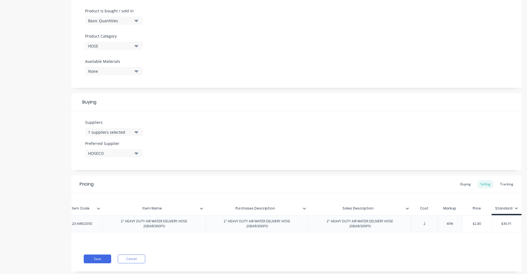
type input "28"
type textarea "x"
type input "28."
type textarea "x"
type input "28.82"
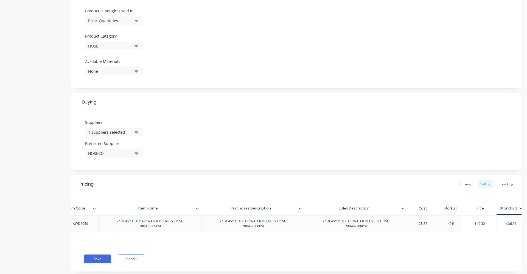
type textarea "x"
type input "28.82"
click at [375, 158] on div "Suppliers 1 suppliers selected HOS Preferred Supplier HOSECO" at bounding box center [296, 140] width 450 height 59
type input "$36.91"
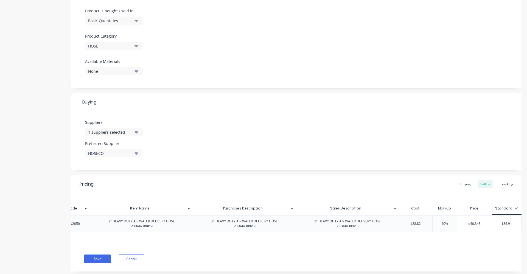
drag, startPoint x: 511, startPoint y: 224, endPoint x: 495, endPoint y: 225, distance: 16.0
click at [495, 225] on input "$36.91" at bounding box center [506, 223] width 29 height 5
type textarea "x"
click at [436, 263] on div "Save Cancel" at bounding box center [303, 258] width 438 height 9
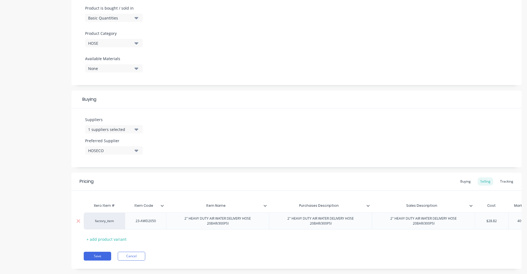
scroll to position [181, 0]
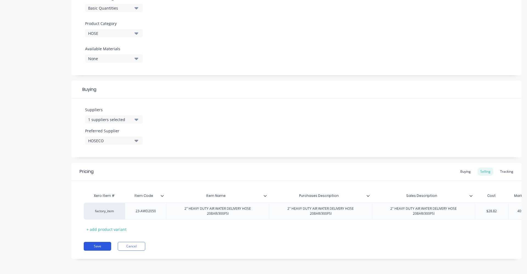
click at [97, 244] on button "Save" at bounding box center [97, 246] width 27 height 9
type textarea "x"
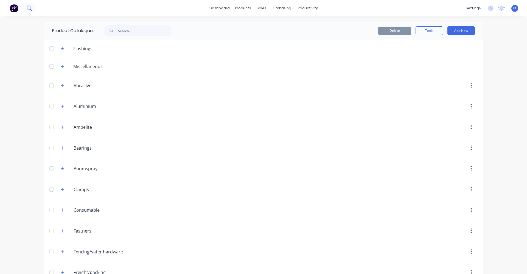
click at [30, 8] on icon at bounding box center [29, 7] width 4 height 4
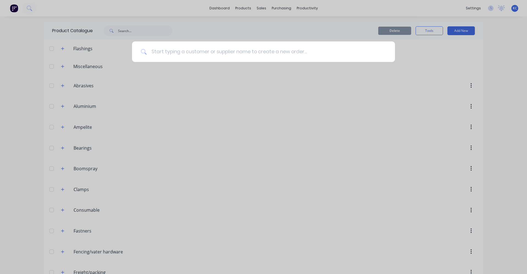
drag, startPoint x: 171, startPoint y: 51, endPoint x: 170, endPoint y: 53, distance: 2.8
click at [171, 51] on input at bounding box center [266, 51] width 239 height 21
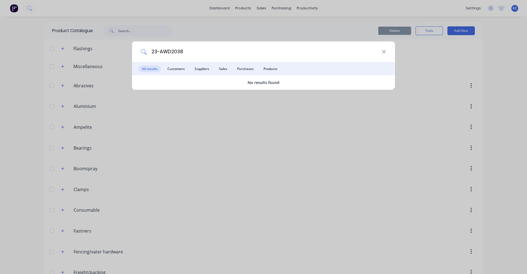
type input "23-AWD2038"
click at [384, 53] on icon at bounding box center [384, 52] width 4 height 6
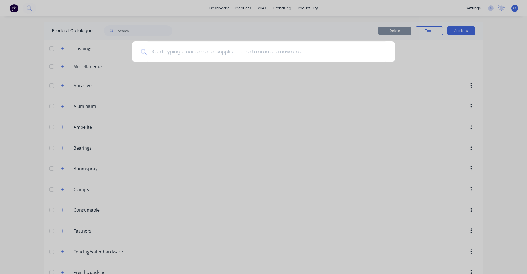
click at [61, 66] on div at bounding box center [263, 137] width 527 height 274
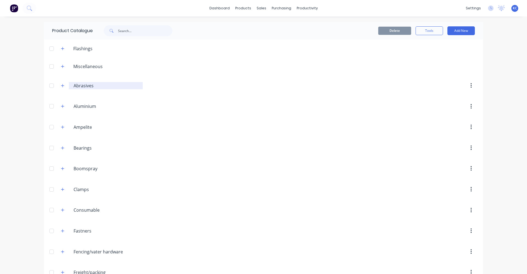
click at [61, 66] on icon "button" at bounding box center [62, 67] width 3 height 4
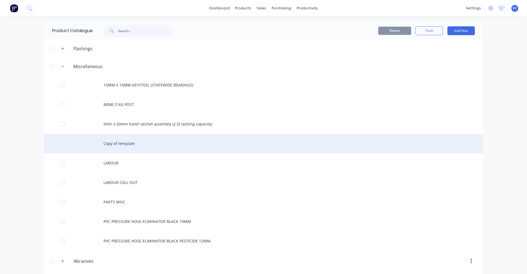
click at [119, 142] on div "Copy of template" at bounding box center [263, 143] width 439 height 19
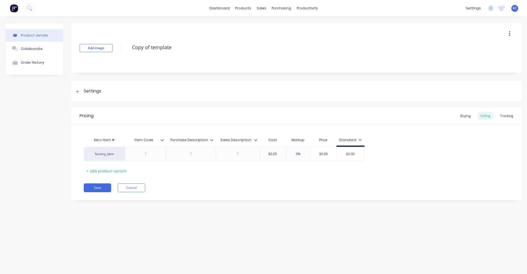
click at [506, 34] on button "button" at bounding box center [509, 34] width 13 height 10
click at [485, 50] on span "Duplicate" at bounding box center [489, 48] width 41 height 6
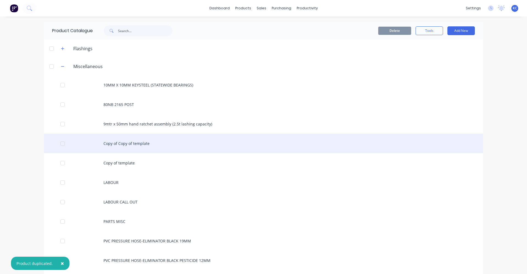
click at [145, 141] on div "Copy of Copy of template" at bounding box center [263, 143] width 439 height 19
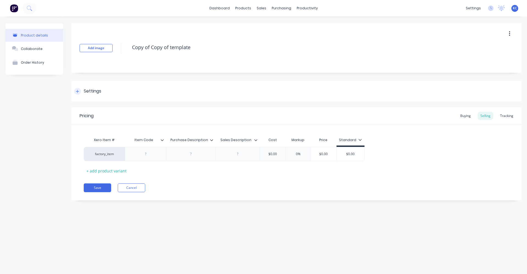
click at [101, 93] on div "Settings" at bounding box center [93, 91] width 18 height 7
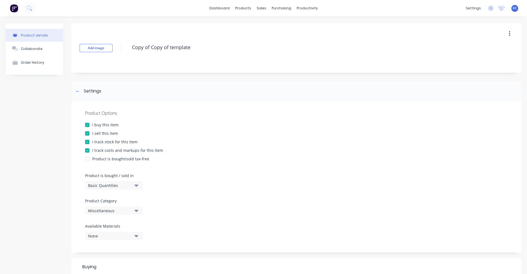
click at [138, 208] on icon "button" at bounding box center [136, 211] width 4 height 6
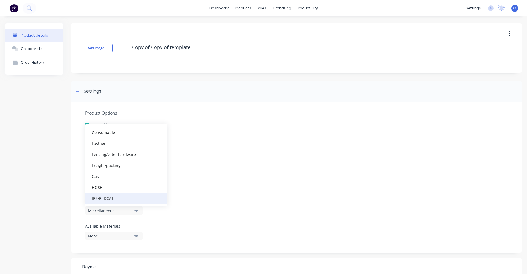
scroll to position [110, 0]
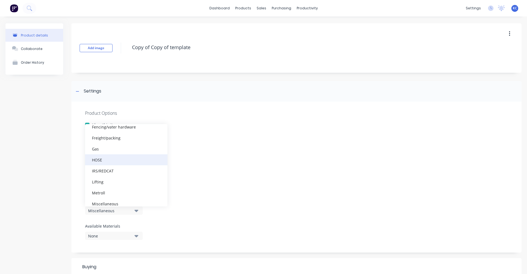
click at [117, 160] on div "HOSE" at bounding box center [126, 159] width 82 height 11
type textarea "x"
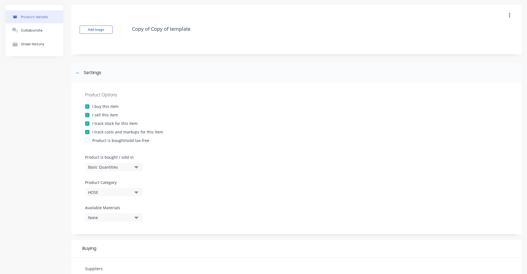
scroll to position [137, 0]
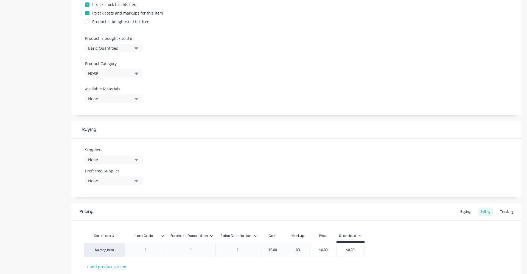
click at [136, 160] on icon "button" at bounding box center [136, 159] width 4 height 6
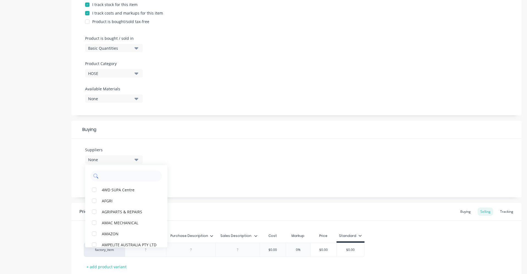
click at [124, 178] on input "text" at bounding box center [130, 175] width 58 height 11
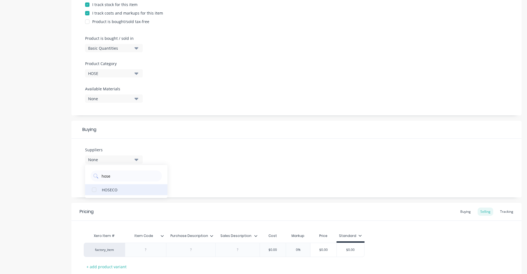
type input "hose"
click at [122, 190] on div "HOSECO" at bounding box center [129, 190] width 55 height 6
click at [208, 172] on div "Suppliers 1 suppliers selected hose HOSECO Preferred Supplier None" at bounding box center [296, 168] width 450 height 59
click at [138, 181] on button "None" at bounding box center [114, 180] width 58 height 8
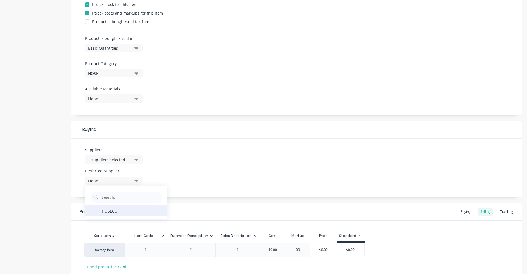
click at [126, 210] on div "HOSECO" at bounding box center [129, 211] width 55 height 6
click at [166, 166] on div "Suppliers 1 suppliers selected hose Preferred Supplier HOSECO HOSECO" at bounding box center [296, 168] width 450 height 59
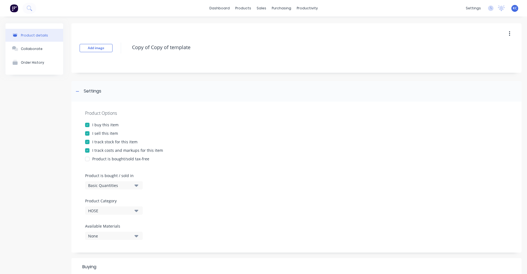
drag, startPoint x: 190, startPoint y: 46, endPoint x: 124, endPoint y: 48, distance: 66.5
click at [124, 48] on div "Add image Copy of Copy of template" at bounding box center [296, 47] width 450 height 49
type textarea "x"
type textarea "2"
type textarea "x"
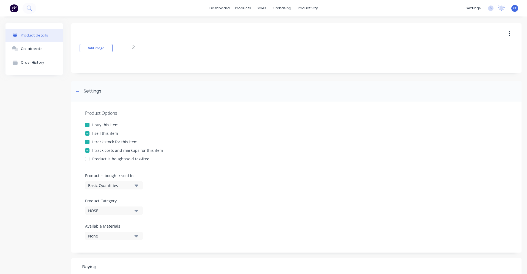
type textarea "23"
type textarea "x"
type textarea "23-"
type textarea "x"
type textarea "23-a"
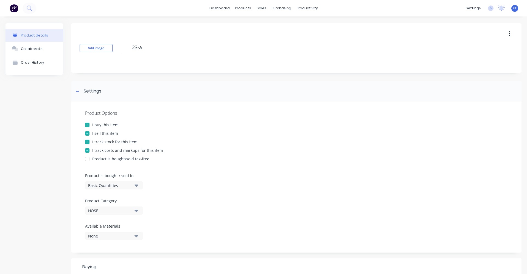
type textarea "x"
type textarea "23-aw"
type textarea "x"
type textarea "23-awd"
type textarea "x"
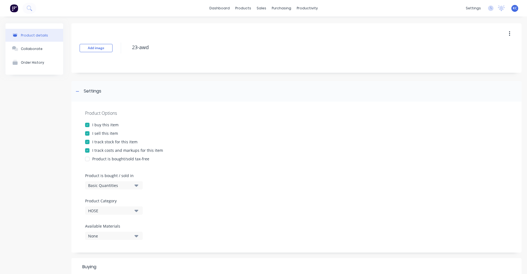
type textarea "23-awd2"
type textarea "x"
type textarea "23-awd20"
drag, startPoint x: 165, startPoint y: 47, endPoint x: 125, endPoint y: 43, distance: 39.9
click at [125, 43] on div "Add image 23-awd2038" at bounding box center [296, 47] width 450 height 49
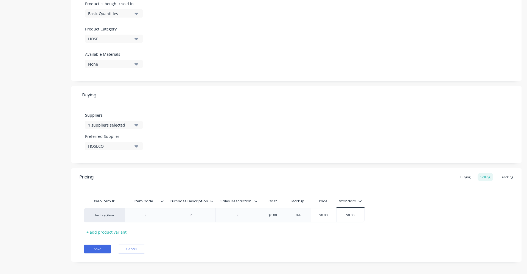
scroll to position [175, 0]
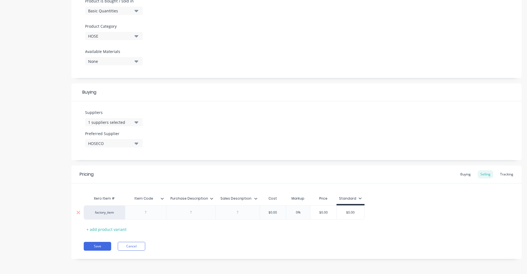
click at [146, 216] on div at bounding box center [145, 212] width 27 height 7
click at [279, 215] on div "$0.00" at bounding box center [272, 213] width 27 height 14
drag, startPoint x: 279, startPoint y: 213, endPoint x: 261, endPoint y: 211, distance: 18.2
click at [261, 211] on input "$0.00" at bounding box center [272, 212] width 27 height 5
drag, startPoint x: 311, startPoint y: 212, endPoint x: 297, endPoint y: 212, distance: 13.7
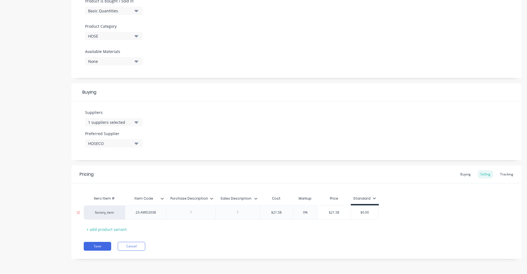
click at [297, 212] on input "0%" at bounding box center [304, 212] width 27 height 5
click at [309, 229] on div "Xero Item # Item Code Purchase Description Sales Description Cost Markup Price …" at bounding box center [296, 213] width 425 height 41
click at [466, 174] on div "Buying" at bounding box center [466, 174] width 16 height 8
drag, startPoint x: 284, startPoint y: 212, endPoint x: 269, endPoint y: 213, distance: 14.3
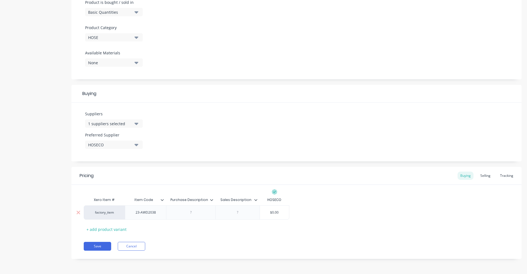
click at [269, 213] on input "$0.00" at bounding box center [274, 212] width 29 height 5
click at [97, 246] on button "Save" at bounding box center [97, 246] width 27 height 9
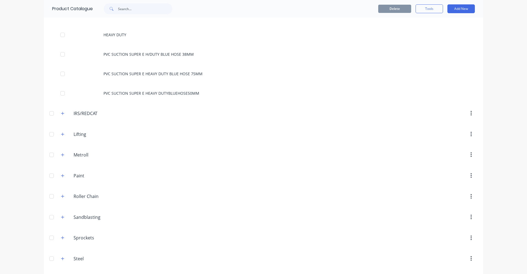
scroll to position [439, 0]
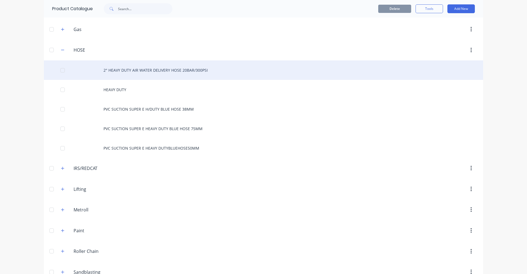
click at [150, 72] on div "2" HEAVY DUTY AIR WATER DELIVERY HOSE 20BAR/300PSI" at bounding box center [263, 69] width 439 height 19
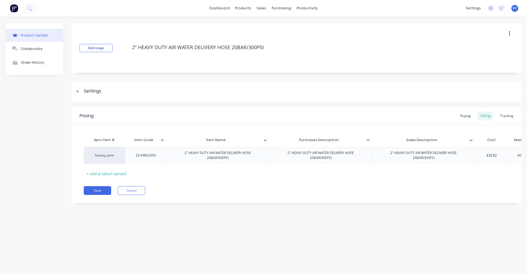
drag, startPoint x: 276, startPoint y: 43, endPoint x: 125, endPoint y: 47, distance: 151.3
click at [125, 47] on div "Add image 2" HEAVY DUTY AIR WATER DELIVERY HOSE 20BAR/300PSI" at bounding box center [296, 47] width 450 height 49
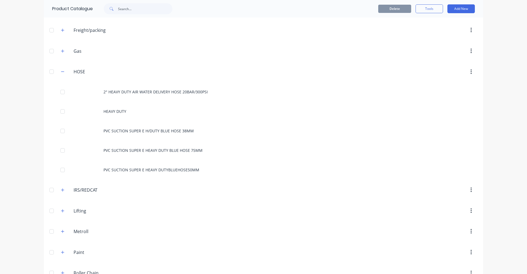
scroll to position [412, 0]
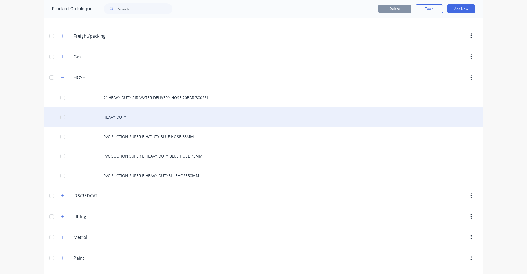
click at [122, 117] on div "HEAVY DUTY" at bounding box center [263, 116] width 439 height 19
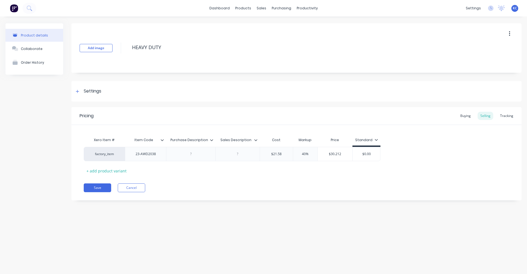
drag, startPoint x: 166, startPoint y: 46, endPoint x: 117, endPoint y: 42, distance: 49.3
click at [117, 42] on div "Add image HEAVY DUTY" at bounding box center [296, 47] width 450 height 49
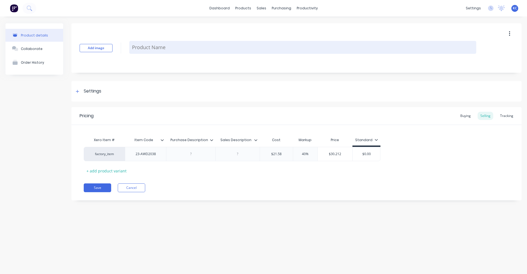
paste textarea "2" HEAVY DUTY AIR WATER DELIVERY HOSE 20BAR/300PSI"
click at [138, 48] on textarea "2" HEAVY DUTY AIR WATER DELIVERY HOSE 20BAR/300PSI" at bounding box center [302, 47] width 347 height 13
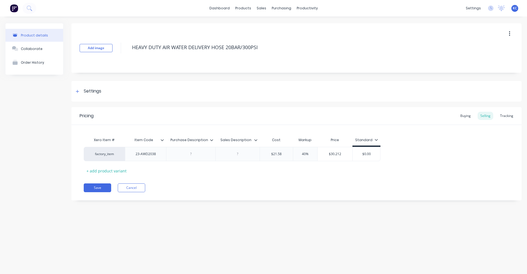
drag, startPoint x: 260, startPoint y: 47, endPoint x: 114, endPoint y: 49, distance: 146.6
click at [114, 49] on div "Add image HEAVY DUTY AIR WATER DELIVERY HOSE 20BAR/300PSI" at bounding box center [296, 47] width 450 height 49
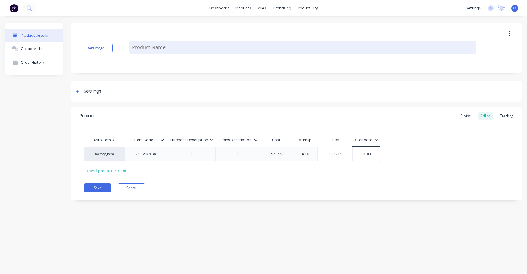
paste textarea "2" HEAVY DUTY AIR WATER DELIVERY HOSE 20BAR/300PSI"
click at [269, 43] on textarea "2" HEAVY DUTY AIR WATER DELIVERY HOSE 20BAR/300PSI" at bounding box center [302, 47] width 347 height 13
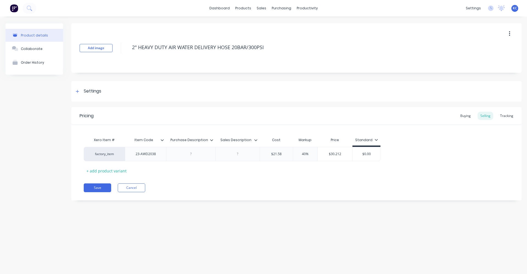
drag, startPoint x: 138, startPoint y: 47, endPoint x: 117, endPoint y: 49, distance: 20.9
click at [117, 49] on div "Add image 2" HEAVY DUTY AIR WATER DELIVERY HOSE 20BAR/300PSI" at bounding box center [296, 47] width 450 height 49
click at [92, 92] on div "Settings" at bounding box center [93, 91] width 18 height 7
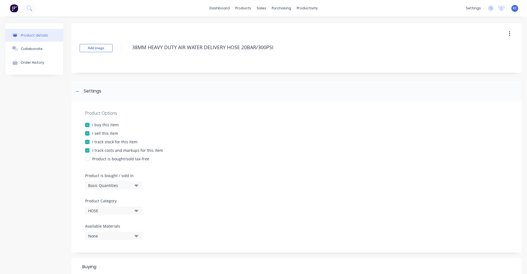
drag, startPoint x: 279, startPoint y: 48, endPoint x: 120, endPoint y: 41, distance: 159.3
click at [120, 41] on div "Add image 38MM HEAVY DUTY AIR WATER DELIVERY HOSE 20BAR/300PSI" at bounding box center [296, 47] width 450 height 49
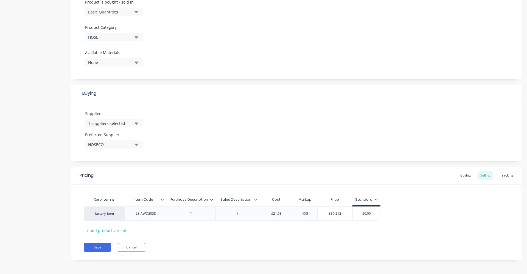
scroll to position [175, 0]
click at [191, 217] on div at bounding box center [190, 212] width 49 height 14
drag, startPoint x: 195, startPoint y: 217, endPoint x: 181, endPoint y: 215, distance: 13.8
click at [181, 215] on div at bounding box center [190, 212] width 27 height 7
paste div
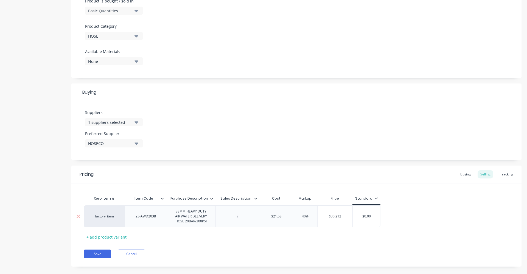
click at [239, 223] on div at bounding box center [237, 216] width 44 height 22
click at [239, 218] on div "factory_item 23-AWD2038 38MM HEAVY DUTY AIR WATER DELIVERY HOSE 20BAR/300PSI $2…" at bounding box center [232, 216] width 297 height 22
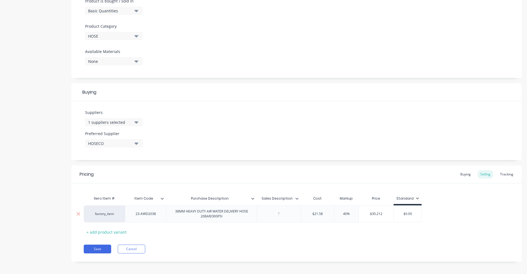
paste div
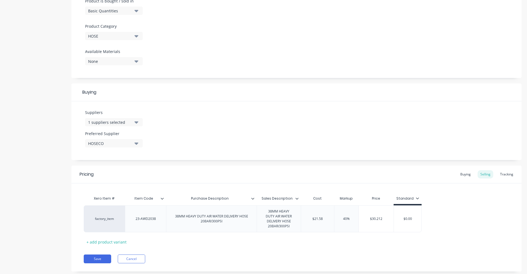
click at [461, 227] on div "Xero Item # Item Code Purchase Description Sales Description Cost Markup Price …" at bounding box center [296, 219] width 425 height 53
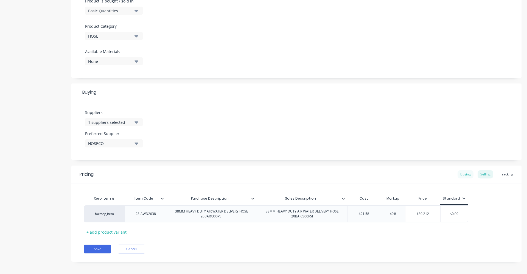
click at [462, 175] on div "Buying" at bounding box center [466, 174] width 16 height 8
click at [92, 245] on button "Save" at bounding box center [97, 247] width 27 height 9
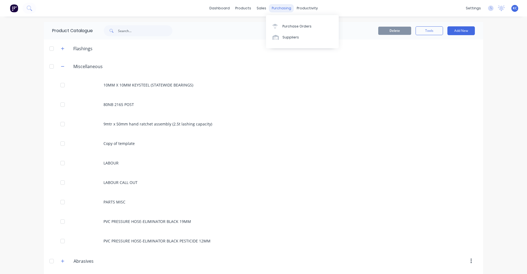
click at [279, 5] on div "purchasing" at bounding box center [281, 8] width 25 height 8
click at [288, 23] on link "Purchase Orders" at bounding box center [302, 26] width 73 height 11
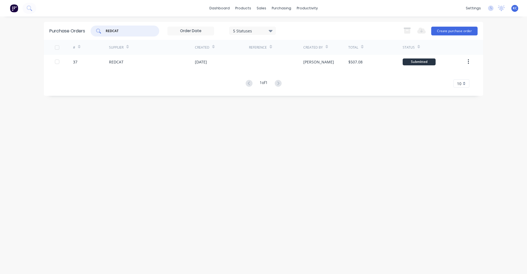
drag, startPoint x: 122, startPoint y: 30, endPoint x: 63, endPoint y: 31, distance: 58.7
click at [63, 31] on div "Purchase Orders REDCAT 5 Statuses 5 Statuses Export to Excel (XLSX) Create purc…" at bounding box center [263, 31] width 439 height 18
click at [459, 29] on button "Create purchase order" at bounding box center [454, 31] width 46 height 9
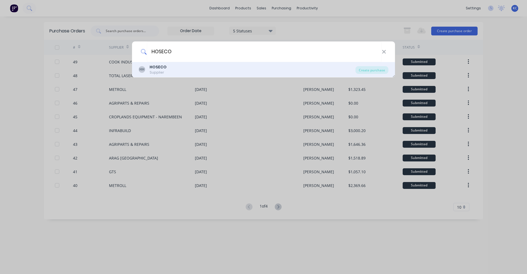
click at [198, 66] on div "HH HOSECO Supplier" at bounding box center [247, 69] width 217 height 11
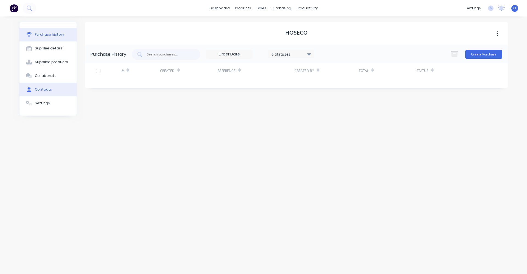
click at [48, 90] on div "Contacts" at bounding box center [43, 89] width 17 height 5
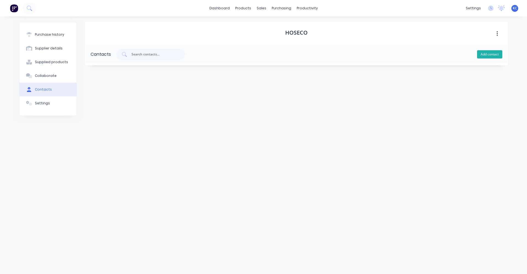
click at [492, 52] on button "Add contact" at bounding box center [489, 54] width 25 height 8
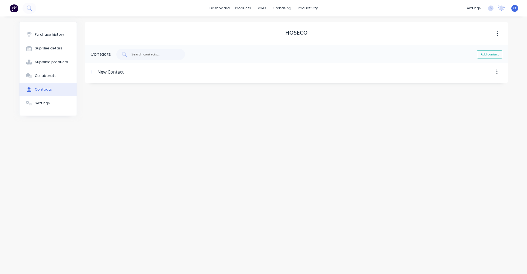
click at [113, 74] on div "New Contact" at bounding box center [110, 72] width 26 height 18
click at [92, 71] on icon "button" at bounding box center [90, 72] width 3 height 4
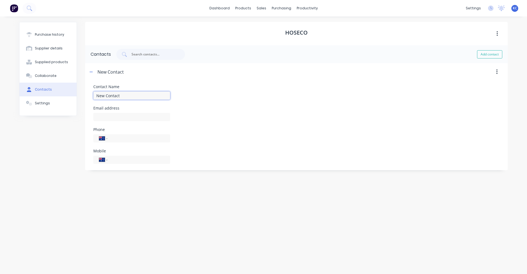
drag, startPoint x: 131, startPoint y: 94, endPoint x: 82, endPoint y: 95, distance: 48.9
click at [82, 95] on div "Purchase history Supplier details Supplied products Collaborate Contacts Settin…" at bounding box center [263, 142] width 489 height 241
click at [118, 117] on input at bounding box center [131, 117] width 77 height 8
paste input "[PERSON_NAME][EMAIL_ADDRESS][DOMAIN_NAME]>"
drag, startPoint x: 122, startPoint y: 93, endPoint x: 96, endPoint y: 92, distance: 26.1
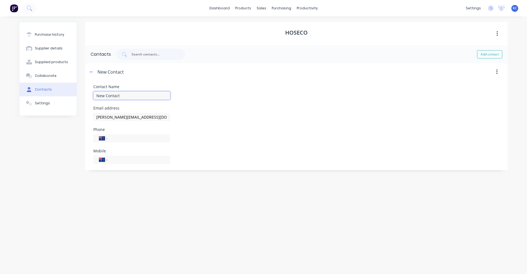
click at [96, 92] on input "New Contact" at bounding box center [131, 95] width 77 height 8
click at [280, 73] on div at bounding box center [316, 72] width 384 height 18
click at [92, 71] on icon "button" at bounding box center [90, 72] width 3 height 4
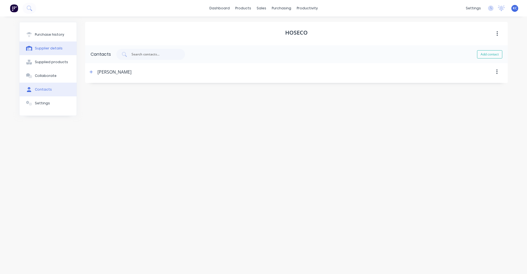
click at [57, 34] on div "Purchase history" at bounding box center [49, 34] width 29 height 5
click at [43, 49] on div "Supplier details" at bounding box center [49, 48] width 28 height 5
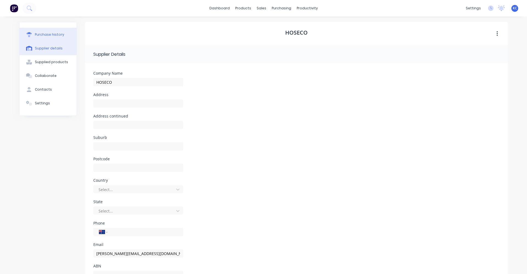
click at [40, 33] on div "Purchase history" at bounding box center [49, 34] width 29 height 5
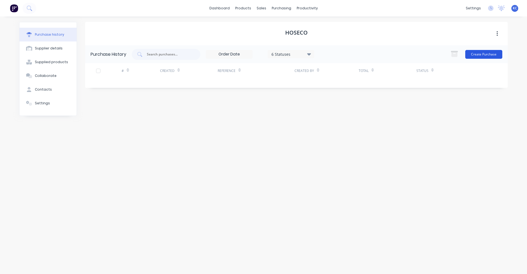
click at [479, 55] on button "Create Purchase" at bounding box center [483, 54] width 37 height 9
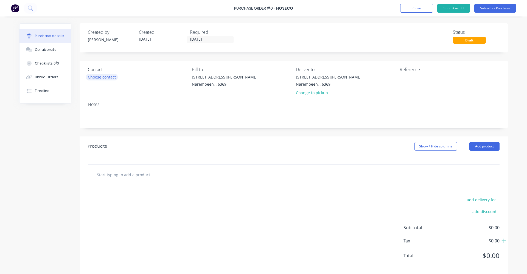
click at [94, 77] on div "Choose contact" at bounding box center [102, 77] width 28 height 6
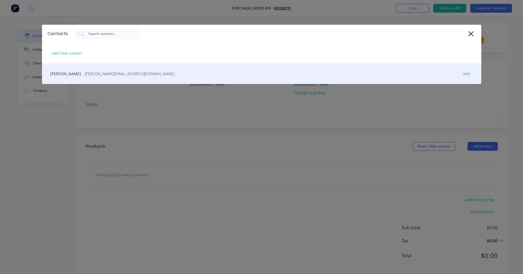
click at [95, 78] on div "[PERSON_NAME] - [PERSON_NAME][EMAIL_ADDRESS][DOMAIN_NAME] - edit" at bounding box center [261, 73] width 439 height 21
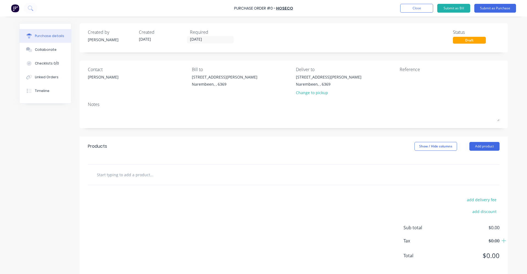
click at [228, 172] on div at bounding box center [174, 174] width 165 height 11
click at [141, 175] on input "text" at bounding box center [152, 174] width 110 height 11
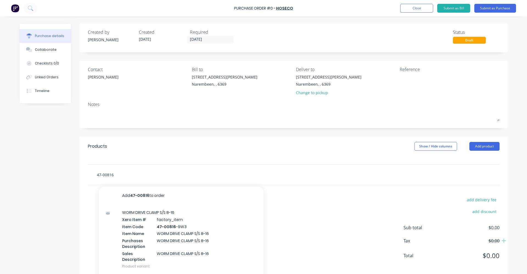
scroll to position [14, 0]
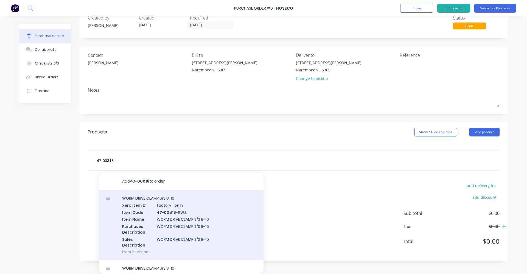
click at [190, 236] on div "WORM DRIVE CLAMP S/S 8-16 Xero Item # factory_item Item Code 47-00816 -9W3 Item…" at bounding box center [181, 225] width 165 height 70
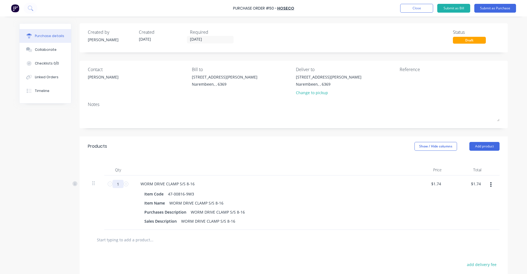
click at [118, 184] on input "1" at bounding box center [118, 184] width 11 height 8
click at [138, 239] on input "text" at bounding box center [152, 239] width 110 height 11
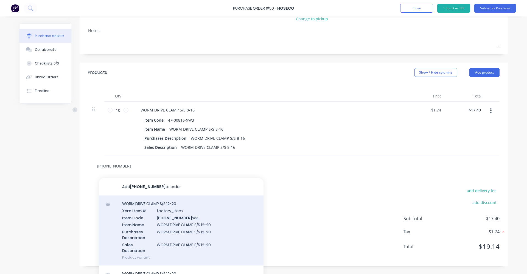
scroll to position [79, 0]
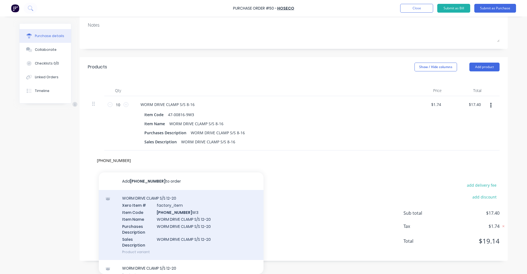
click at [188, 216] on div "WORM DRIVE CLAMP S/S 12-20 Xero Item # factory_item Item Code [PHONE_NUMBER] W3…" at bounding box center [181, 225] width 165 height 70
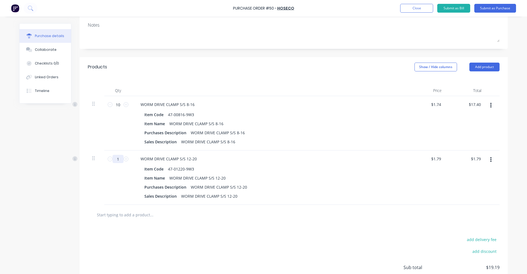
click at [120, 161] on input "1" at bounding box center [118, 159] width 11 height 8
click at [163, 220] on input "text" at bounding box center [152, 214] width 110 height 11
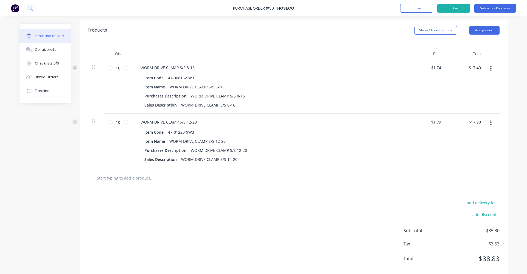
scroll to position [126, 0]
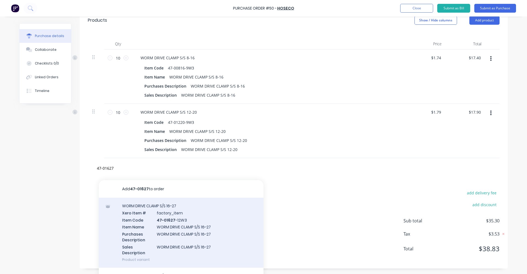
click at [162, 234] on div "WORM DRIVE CLAMP S/S 16-27 Xero Item # factory_item Item Code 47-01627 -12W3 It…" at bounding box center [181, 233] width 165 height 70
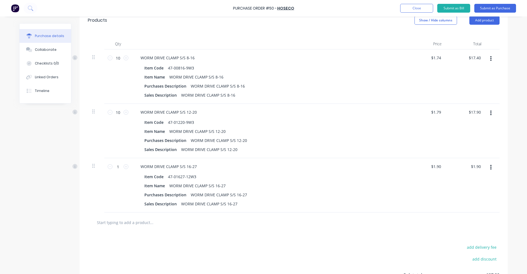
click at [490, 169] on icon "button" at bounding box center [490, 167] width 1 height 6
click at [466, 213] on button "Delete" at bounding box center [474, 214] width 47 height 11
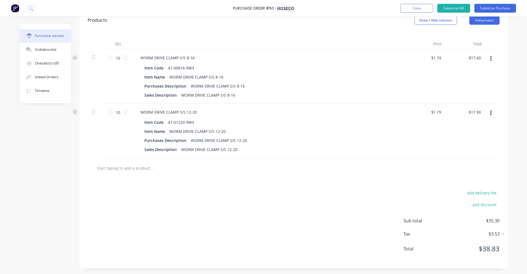
click at [138, 171] on input "text" at bounding box center [152, 167] width 110 height 11
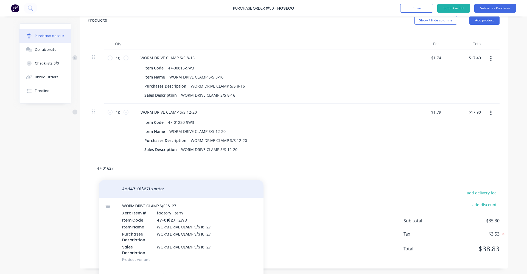
scroll to position [9, 0]
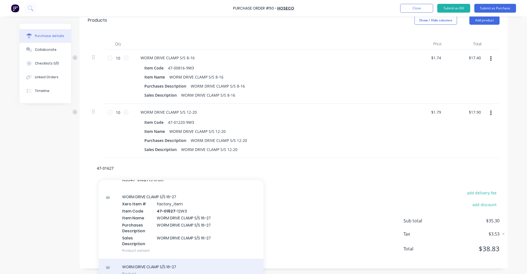
click at [175, 268] on div "WORM DRIVE CLAMP S/S 16-27 Product" at bounding box center [181, 270] width 165 height 23
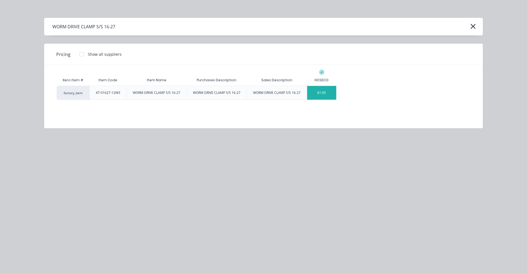
click at [316, 91] on div "$1.90" at bounding box center [321, 93] width 29 height 14
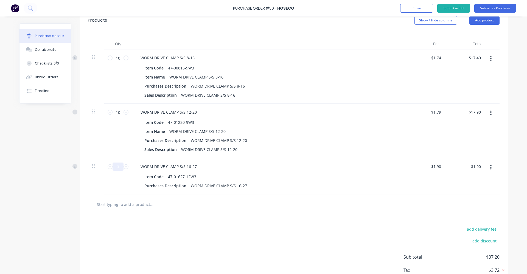
click at [116, 169] on input "1" at bounding box center [118, 166] width 11 height 8
click at [490, 168] on button "button" at bounding box center [490, 167] width 13 height 10
click at [476, 213] on button "Delete" at bounding box center [474, 214] width 47 height 11
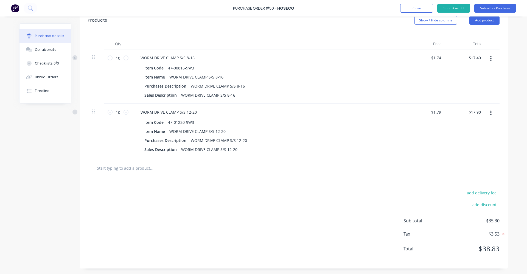
click at [491, 115] on button "button" at bounding box center [490, 113] width 13 height 10
click at [484, 158] on button "Delete" at bounding box center [474, 160] width 47 height 11
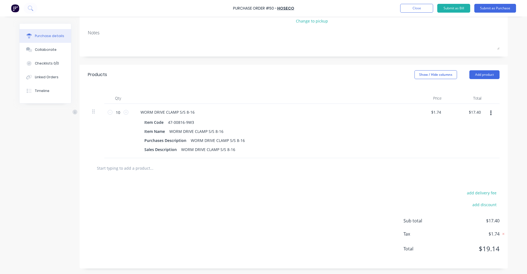
click at [490, 114] on button "button" at bounding box center [490, 113] width 13 height 10
click at [476, 159] on button "Delete" at bounding box center [474, 160] width 47 height 11
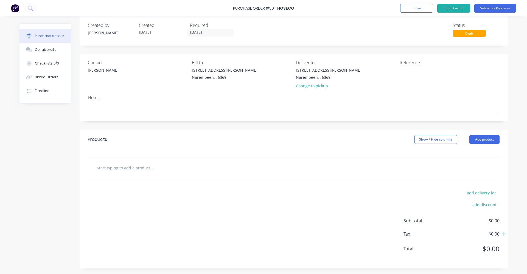
scroll to position [7, 0]
click at [137, 169] on input "text" at bounding box center [152, 167] width 110 height 11
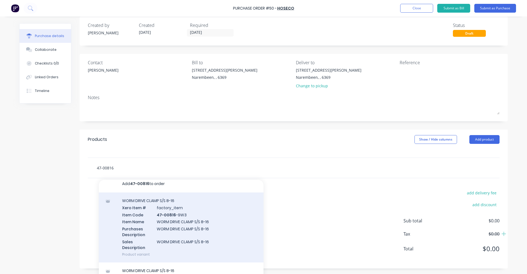
scroll to position [9, 0]
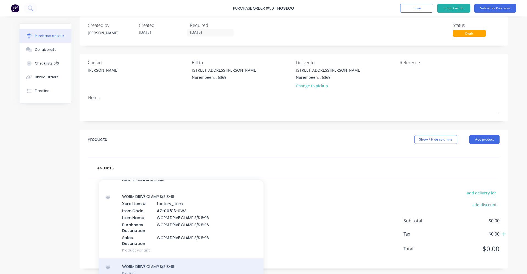
click at [171, 263] on div "WORM DRIVE CLAMP S/S 8-16 Product" at bounding box center [181, 269] width 165 height 23
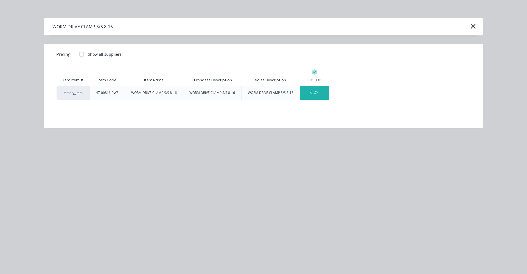
click at [309, 91] on div "$1.74" at bounding box center [314, 93] width 29 height 14
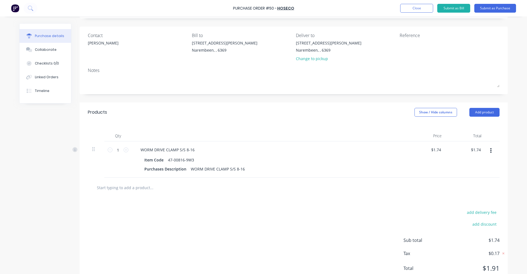
scroll to position [54, 0]
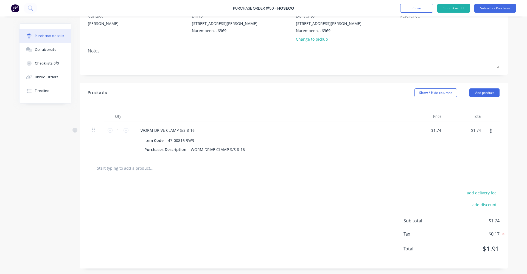
click at [135, 166] on input "text" at bounding box center [152, 167] width 110 height 11
click at [115, 129] on input "1" at bounding box center [118, 130] width 11 height 8
click at [115, 169] on input "text" at bounding box center [152, 167] width 110 height 11
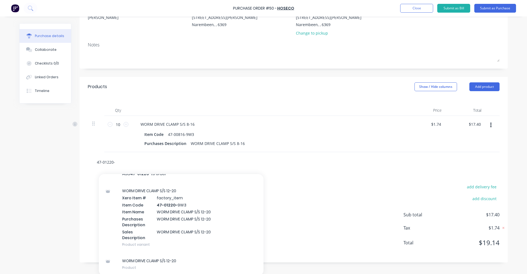
scroll to position [61, 0]
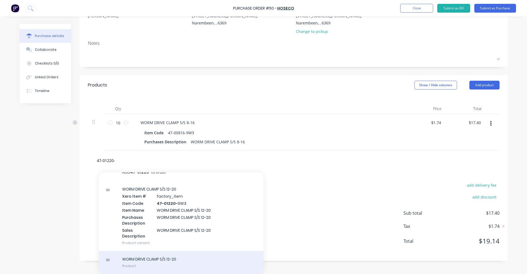
click at [214, 256] on div "WORM DRIVE CLAMP S/S 12-20 Product" at bounding box center [181, 262] width 165 height 23
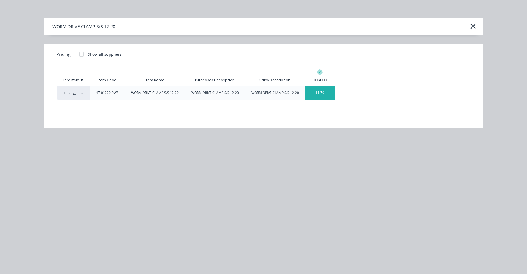
click at [326, 94] on div "$1.79" at bounding box center [319, 93] width 29 height 14
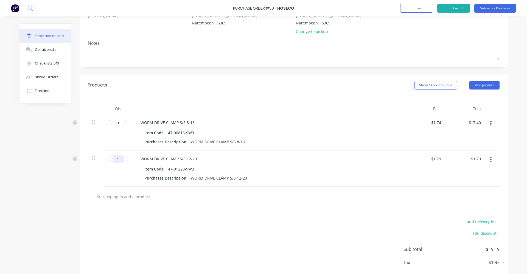
click at [116, 160] on input "1" at bounding box center [118, 159] width 11 height 8
click at [121, 198] on input "text" at bounding box center [152, 196] width 110 height 11
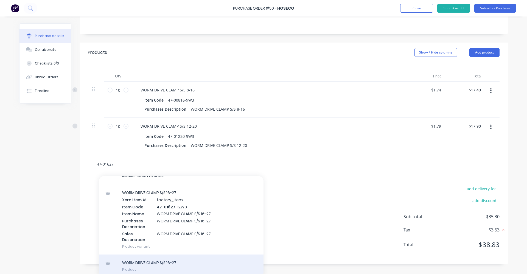
scroll to position [97, 0]
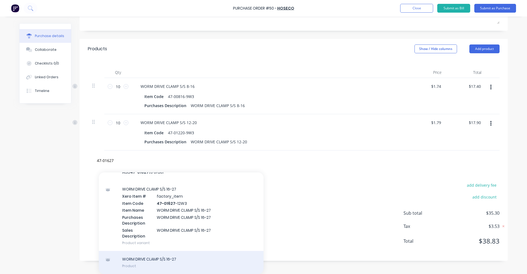
click at [196, 259] on div "WORM DRIVE CLAMP S/S 16-27 Product" at bounding box center [181, 262] width 165 height 23
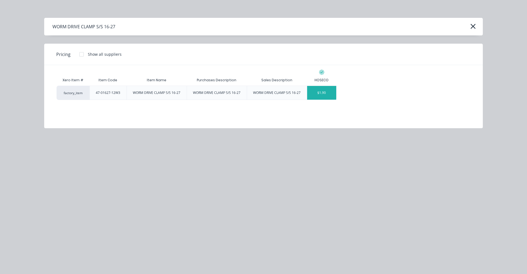
click at [326, 95] on div "$1.90" at bounding box center [321, 93] width 29 height 14
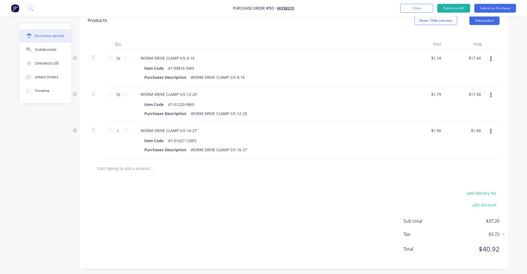
scroll to position [126, 0]
click at [141, 170] on input "text" at bounding box center [152, 167] width 110 height 11
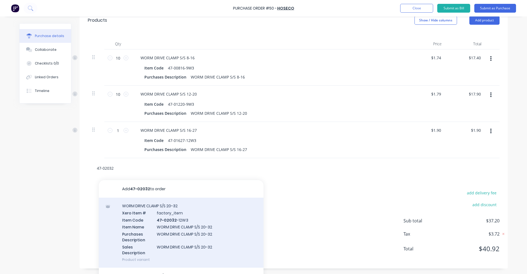
scroll to position [9, 0]
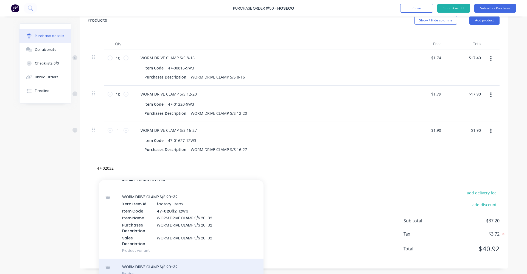
click at [194, 264] on div "WORM DRIVE CLAMP S/S 20-32 Product" at bounding box center [181, 270] width 165 height 23
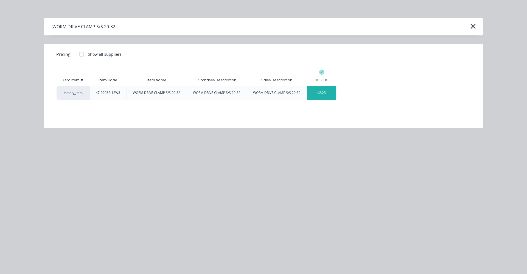
click at [326, 92] on div "$2.23" at bounding box center [321, 93] width 29 height 14
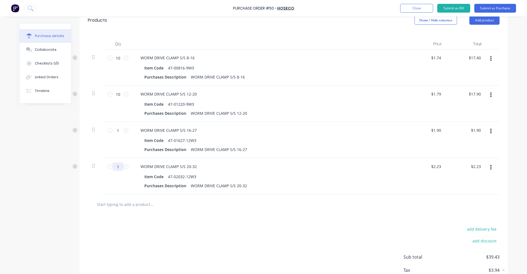
click at [116, 165] on input "1" at bounding box center [118, 166] width 11 height 8
click at [114, 132] on input "1" at bounding box center [118, 130] width 11 height 8
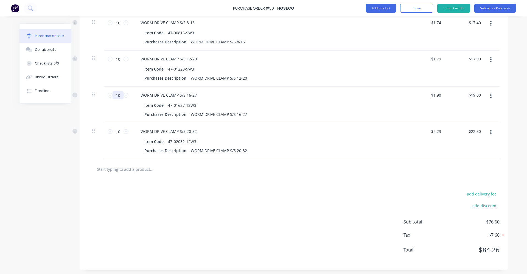
scroll to position [162, 0]
click at [145, 170] on input "text" at bounding box center [152, 167] width 110 height 11
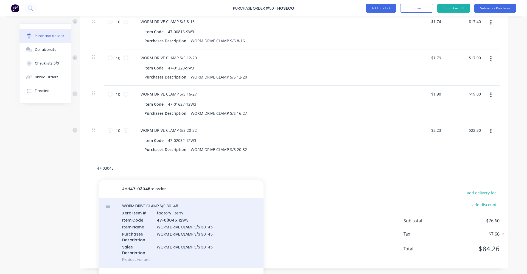
scroll to position [9, 0]
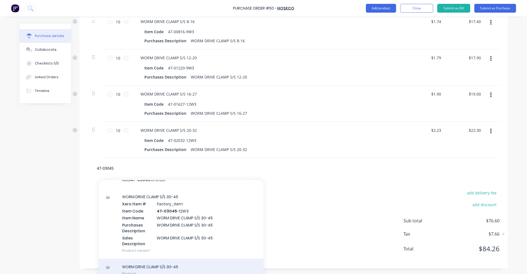
click at [179, 269] on div "WORM DRIVE CLAMP S/S 30-45 Product" at bounding box center [181, 270] width 165 height 23
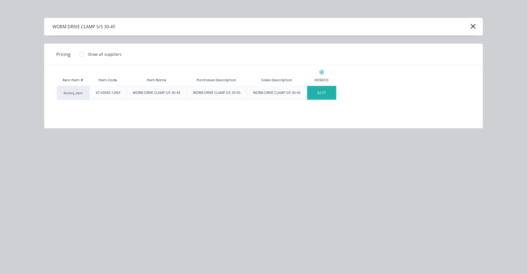
click at [325, 93] on div "$2.07" at bounding box center [321, 93] width 29 height 14
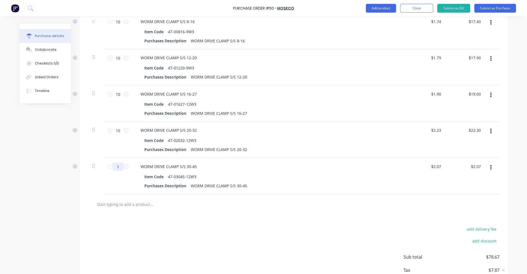
click at [117, 166] on input "1" at bounding box center [118, 166] width 11 height 8
click at [119, 206] on input "text" at bounding box center [152, 204] width 110 height 11
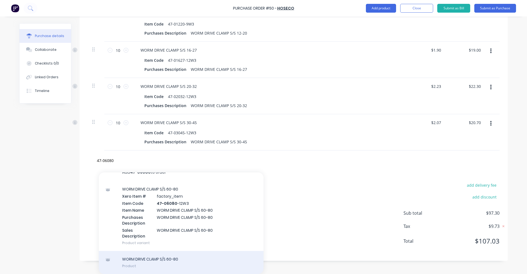
click at [194, 260] on div "WORM DRIVE CLAMP S/S 60-80 Product" at bounding box center [181, 262] width 165 height 23
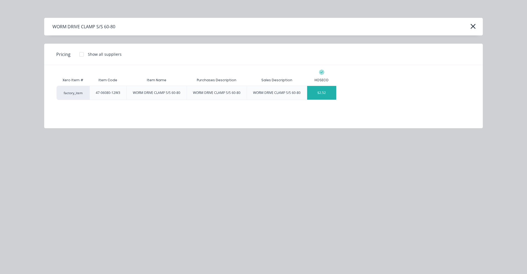
click at [328, 95] on div "$2.52" at bounding box center [321, 93] width 29 height 14
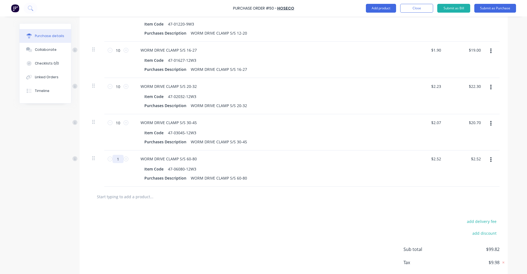
click at [116, 161] on input "1" at bounding box center [118, 159] width 11 height 8
click at [129, 196] on input "text" at bounding box center [152, 196] width 110 height 11
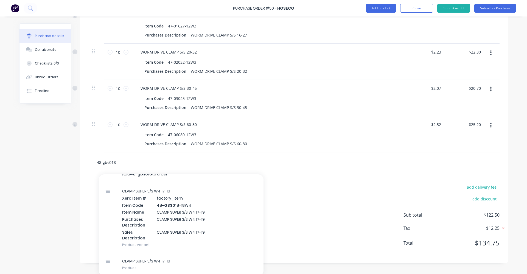
scroll to position [242, 0]
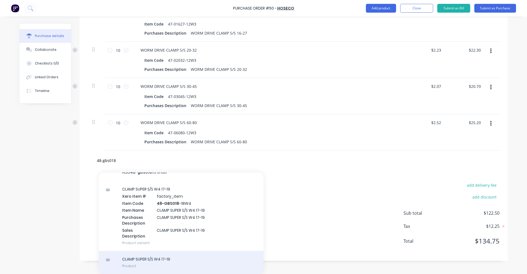
click at [198, 258] on div "CLAMP SUPER S/S W4 17-19 Product" at bounding box center [181, 262] width 165 height 23
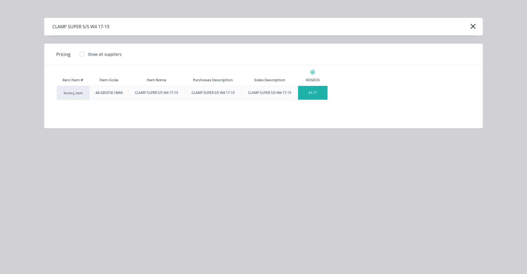
click at [306, 92] on div "$4.77" at bounding box center [312, 93] width 29 height 14
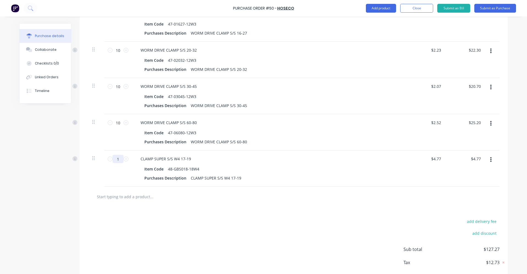
click at [119, 159] on input "1" at bounding box center [118, 159] width 11 height 8
click at [112, 200] on input "text" at bounding box center [152, 196] width 110 height 11
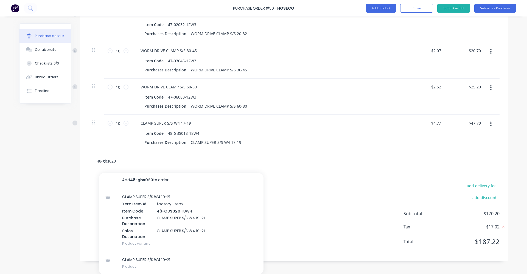
scroll to position [279, 0]
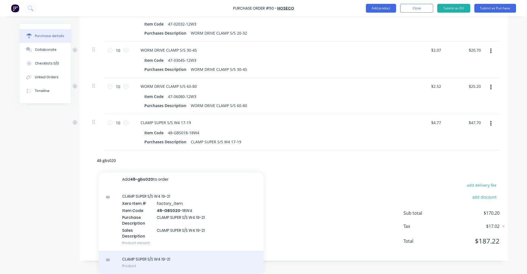
click at [172, 257] on div "CLAMP SUPER S/S W4 19-21 Product" at bounding box center [181, 262] width 165 height 23
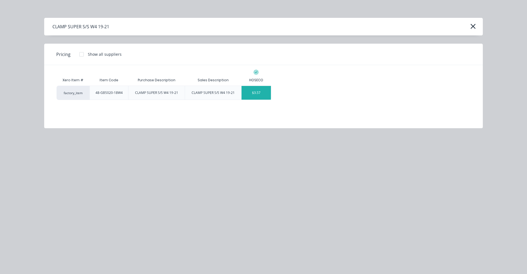
click at [263, 95] on div "$3.57" at bounding box center [256, 93] width 29 height 14
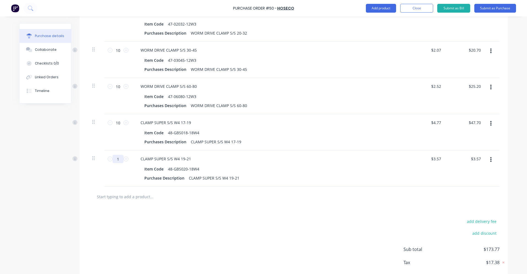
click at [119, 160] on input "1" at bounding box center [118, 159] width 11 height 8
click at [129, 197] on input "text" at bounding box center [152, 196] width 110 height 11
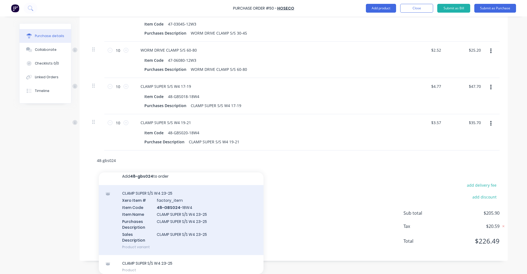
scroll to position [9, 0]
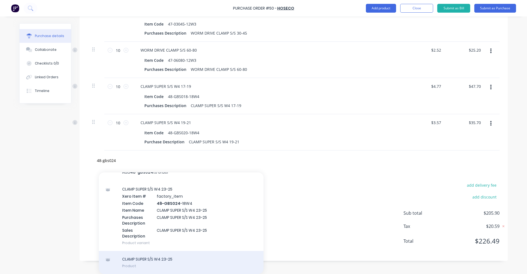
click at [183, 259] on div "CLAMP SUPER S/S W4 23-25 Product" at bounding box center [181, 262] width 165 height 23
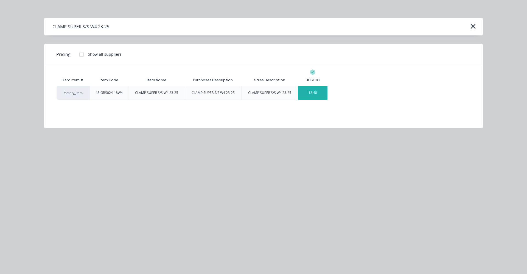
click at [319, 91] on div "$3.48" at bounding box center [312, 93] width 29 height 14
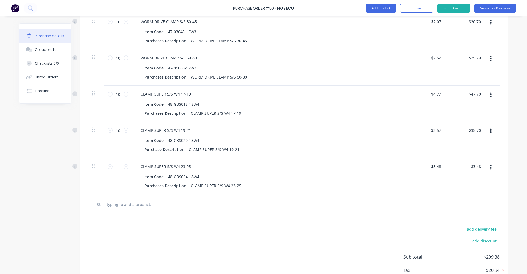
scroll to position [315, 0]
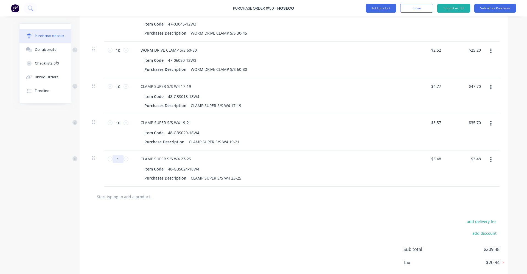
click at [115, 160] on input "1" at bounding box center [118, 159] width 11 height 8
click at [117, 196] on input "text" at bounding box center [152, 196] width 110 height 11
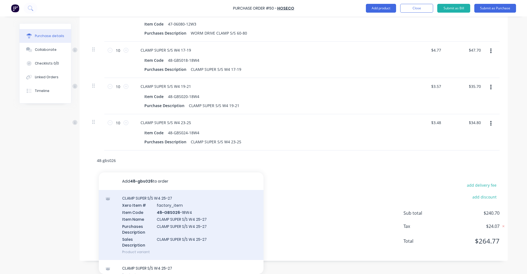
scroll to position [9, 0]
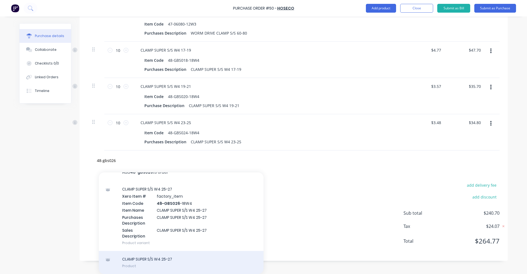
click at [182, 262] on div "CLAMP SUPER S/S W4 25-27 Product" at bounding box center [181, 262] width 165 height 23
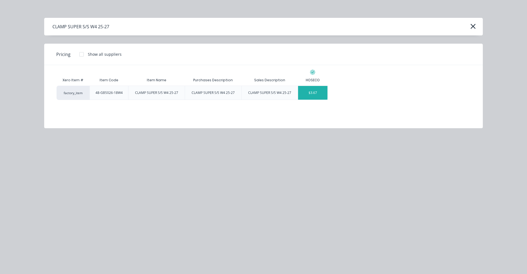
click at [306, 90] on div "$3.67" at bounding box center [312, 93] width 29 height 14
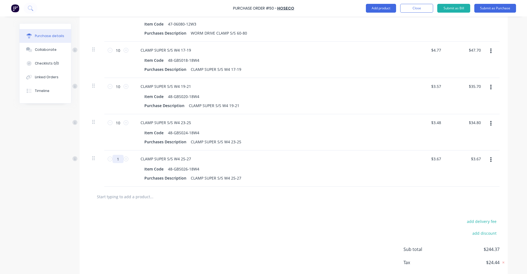
click at [116, 159] on input "1" at bounding box center [118, 159] width 11 height 8
click at [130, 198] on input "text" at bounding box center [152, 196] width 110 height 11
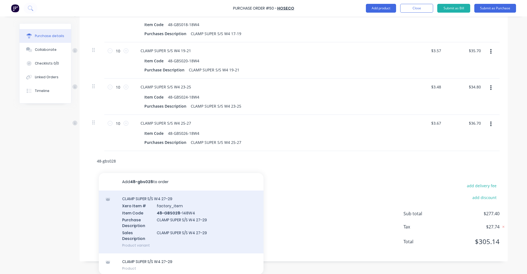
scroll to position [387, 0]
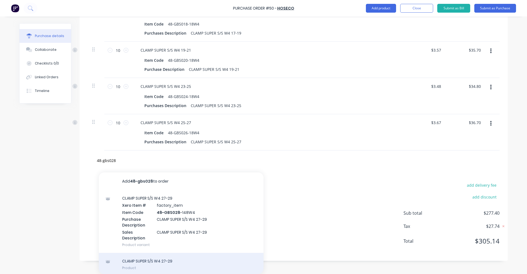
click at [173, 258] on div "CLAMP SUPER S/S W4 27-29 Product" at bounding box center [181, 264] width 165 height 23
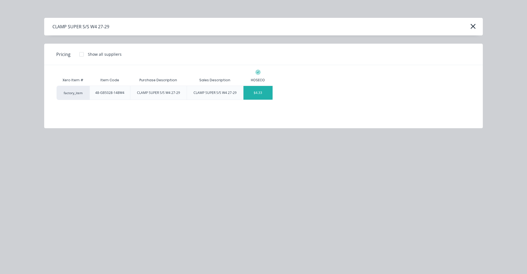
click at [256, 97] on div "$4.33" at bounding box center [257, 93] width 29 height 14
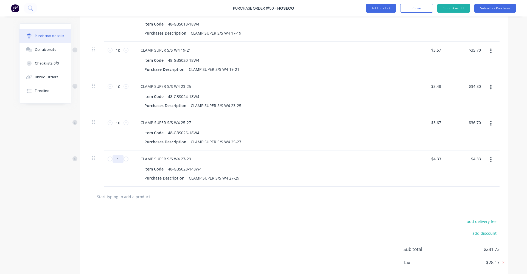
click at [114, 156] on input "1" at bounding box center [118, 159] width 11 height 8
click at [125, 199] on input "text" at bounding box center [152, 196] width 110 height 11
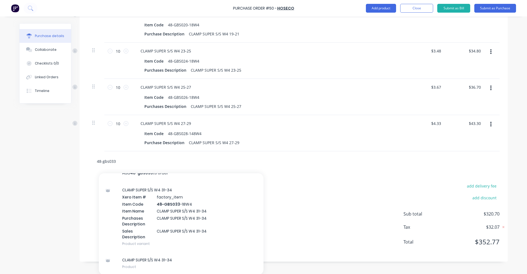
scroll to position [424, 0]
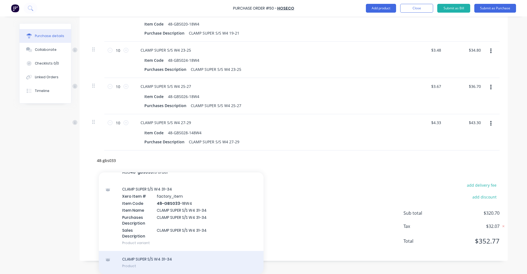
click at [188, 263] on div "CLAMP SUPER S/S W4 31-34 Product" at bounding box center [181, 262] width 165 height 23
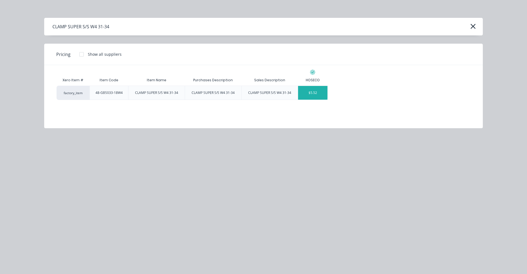
click at [317, 94] on div "$5.52" at bounding box center [312, 93] width 29 height 14
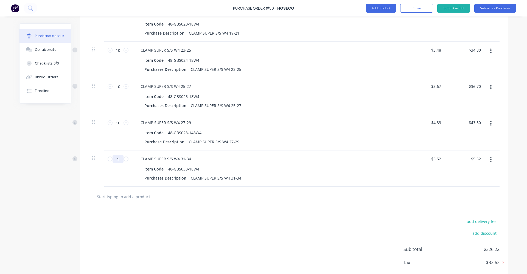
drag, startPoint x: 118, startPoint y: 158, endPoint x: 112, endPoint y: 158, distance: 6.3
click at [113, 158] on input "1" at bounding box center [118, 159] width 11 height 8
click at [116, 193] on input "text" at bounding box center [152, 196] width 110 height 11
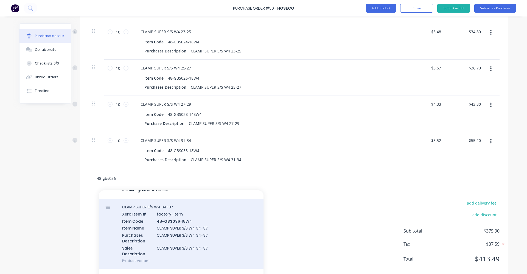
scroll to position [451, 0]
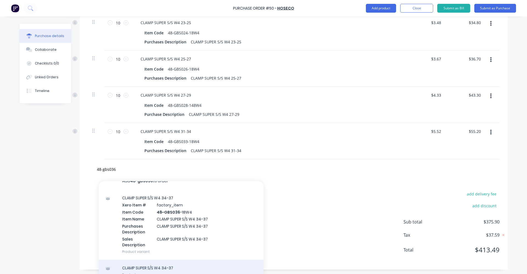
click at [190, 268] on div "CLAMP SUPER S/S W4 34-37 Product" at bounding box center [181, 271] width 165 height 23
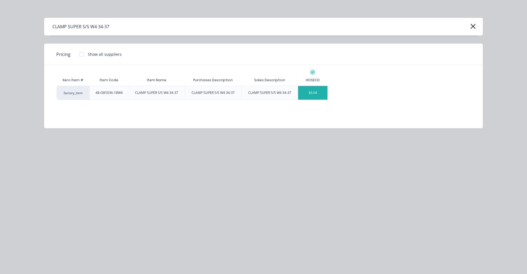
click at [318, 91] on div "$6.04" at bounding box center [312, 93] width 29 height 14
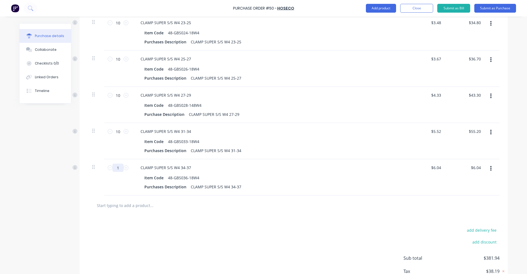
click at [116, 168] on input "1" at bounding box center [118, 168] width 11 height 8
click at [122, 201] on input "text" at bounding box center [152, 205] width 110 height 11
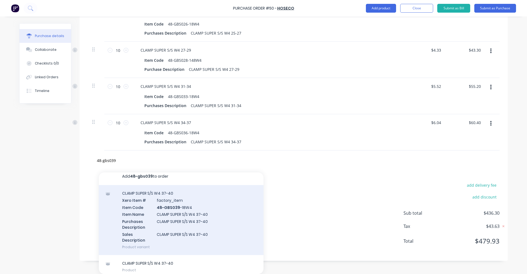
scroll to position [9, 0]
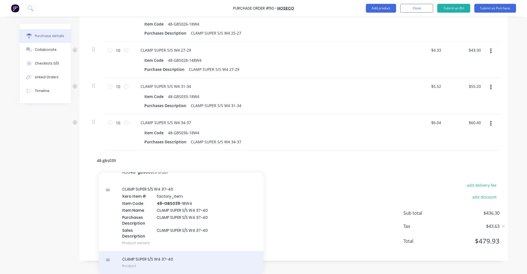
type input "48-gbs039"
click at [180, 259] on div "CLAMP SUPER S/S W4 37-40 Product" at bounding box center [181, 262] width 165 height 23
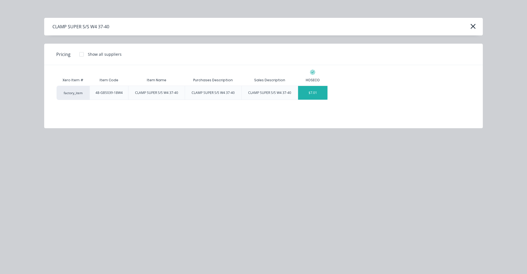
click at [312, 95] on div "$7.01" at bounding box center [312, 93] width 29 height 14
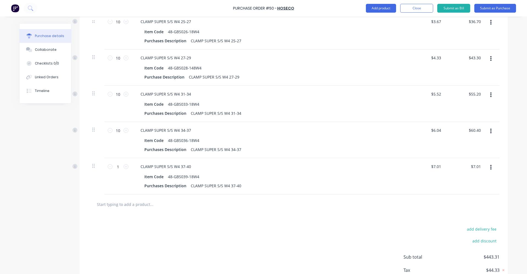
scroll to position [496, 0]
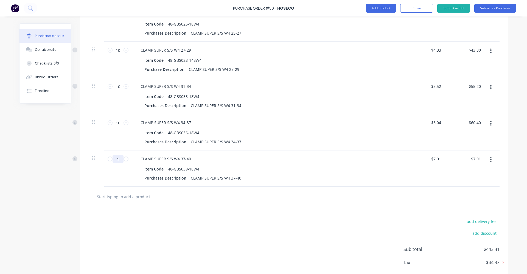
drag, startPoint x: 119, startPoint y: 158, endPoint x: 115, endPoint y: 159, distance: 3.4
click at [115, 159] on input "1" at bounding box center [118, 159] width 11 height 8
type input "10"
type input "$70.10"
type input "10"
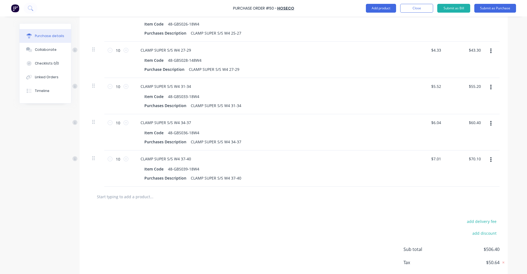
click at [133, 195] on input "text" at bounding box center [152, 196] width 110 height 11
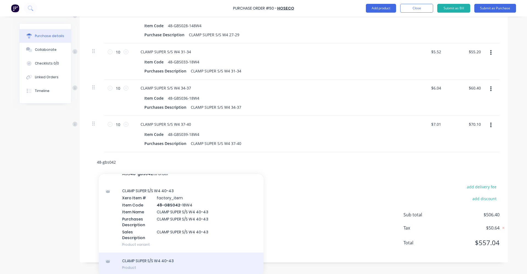
scroll to position [532, 0]
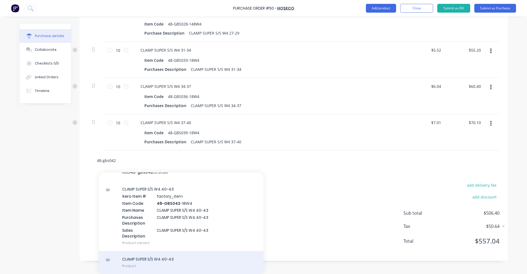
type input "48-gbs042"
click at [172, 260] on div "CLAMP SUPER S/S W4 40-43 Product" at bounding box center [181, 262] width 165 height 23
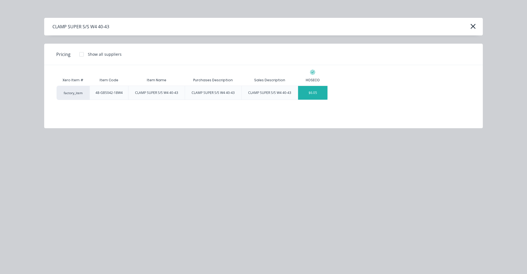
click at [310, 94] on div "$6.05" at bounding box center [312, 93] width 29 height 14
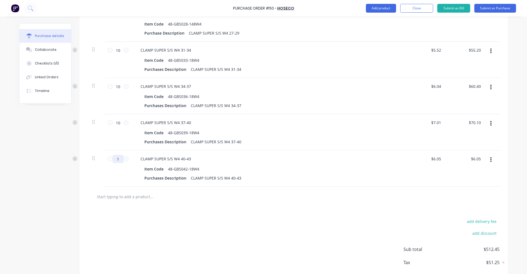
drag, startPoint x: 113, startPoint y: 157, endPoint x: 117, endPoint y: 158, distance: 3.3
click at [117, 158] on input "1" at bounding box center [118, 159] width 11 height 8
type input "10"
type input "$60.50"
type input "10"
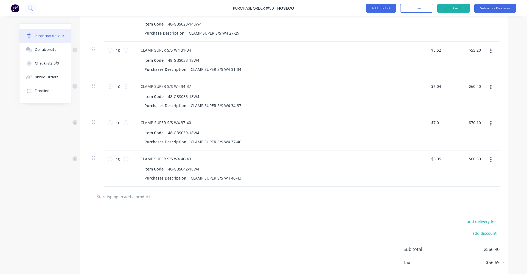
click at [122, 199] on input "text" at bounding box center [152, 196] width 110 height 11
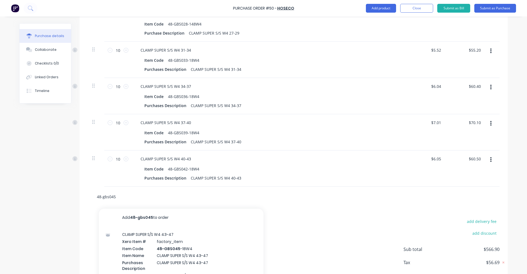
scroll to position [568, 0]
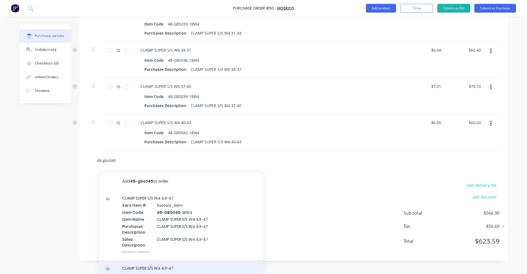
type input "48-gbs045"
click at [167, 268] on div "CLAMP SUPER S/S W4 43-47 Product" at bounding box center [181, 271] width 165 height 23
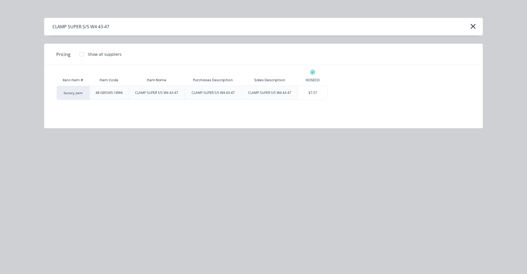
click at [172, 92] on div "CLAMP SUPER S/S W4 43-47" at bounding box center [156, 92] width 43 height 5
click at [308, 90] on div "$7.57" at bounding box center [312, 93] width 29 height 14
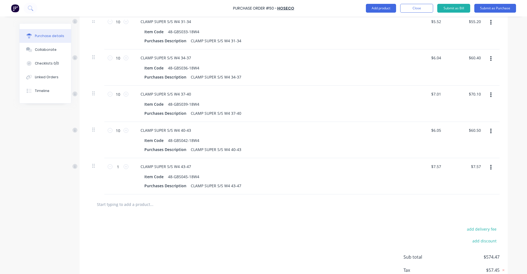
scroll to position [568, 0]
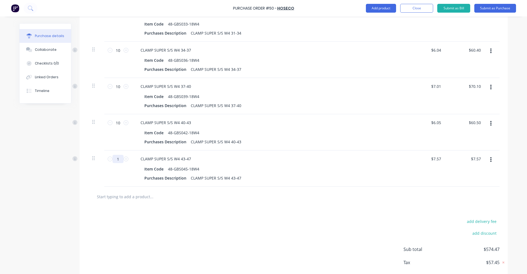
click at [118, 158] on input "1" at bounding box center [118, 159] width 11 height 8
type input "10"
type input "$75.70"
type input "10"
click at [128, 197] on input "text" at bounding box center [152, 196] width 110 height 11
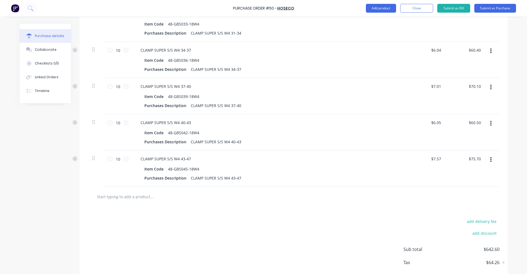
click at [487, 161] on button "button" at bounding box center [490, 160] width 13 height 10
click at [471, 177] on button "Edit" at bounding box center [474, 174] width 47 height 11
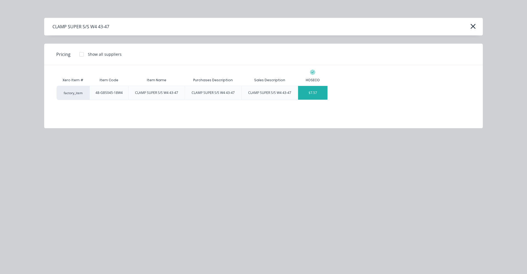
click at [173, 93] on div "CLAMP SUPER S/S W4 43-47" at bounding box center [156, 92] width 43 height 5
click at [312, 90] on div "$7.57" at bounding box center [312, 93] width 29 height 14
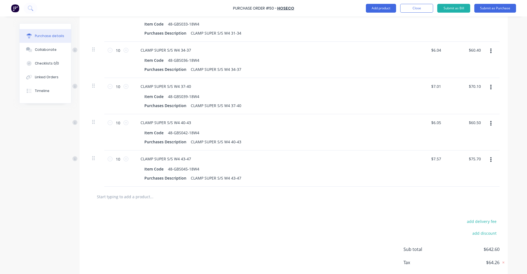
click at [122, 194] on input "text" at bounding box center [152, 196] width 110 height 11
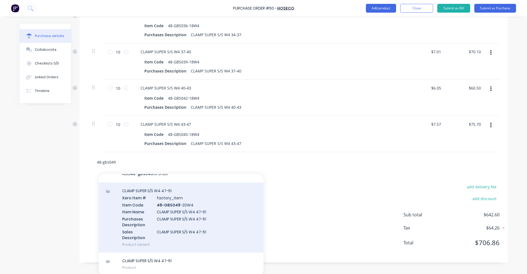
scroll to position [605, 0]
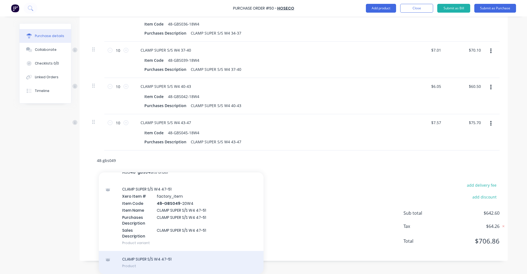
type input "48-gbs049"
click at [186, 263] on div "CLAMP SUPER S/S W4 47-51 Product" at bounding box center [181, 262] width 165 height 23
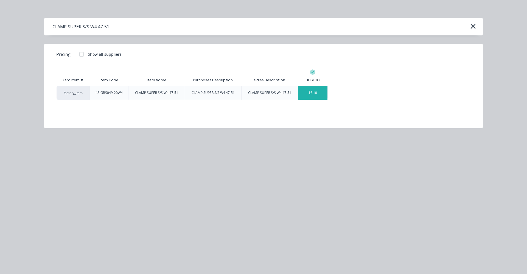
click at [319, 93] on div "$6.10" at bounding box center [312, 93] width 29 height 14
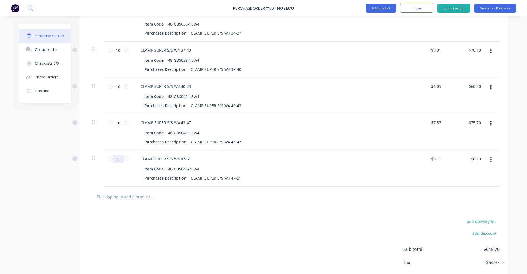
click at [119, 159] on input "1" at bounding box center [118, 159] width 11 height 8
type input "10"
type input "$61.00"
type input "10"
click at [129, 198] on input "text" at bounding box center [152, 196] width 110 height 11
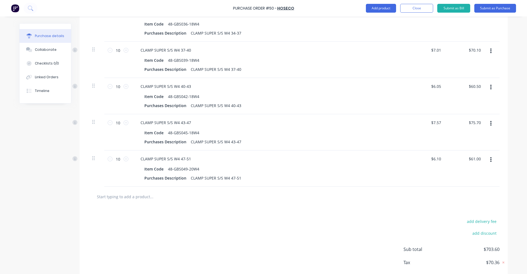
click at [120, 201] on input "text" at bounding box center [152, 196] width 110 height 11
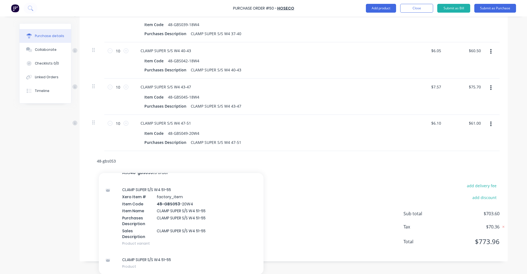
scroll to position [641, 0]
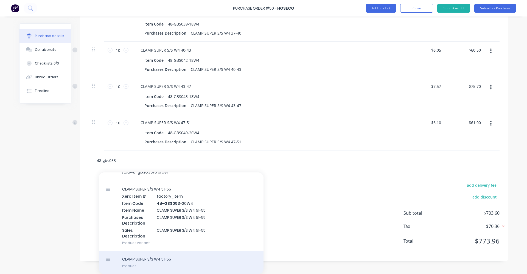
type input "48-gbs053"
click at [200, 262] on div "CLAMP SUPER S/S W4 51-55 Product" at bounding box center [181, 262] width 165 height 23
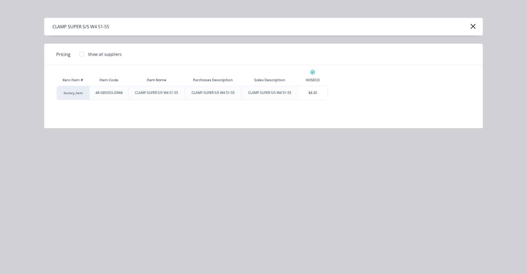
drag, startPoint x: 312, startPoint y: 93, endPoint x: 309, endPoint y: 101, distance: 8.7
click at [312, 93] on div "$8.30" at bounding box center [312, 93] width 29 height 14
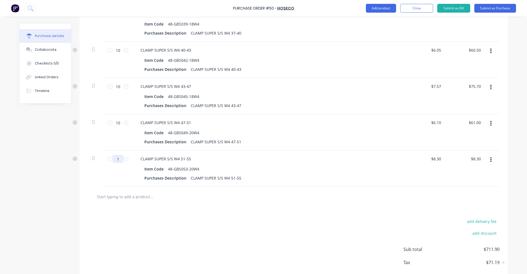
click at [115, 159] on input "1" at bounding box center [118, 159] width 11 height 8
type input "10"
type input "$83.00"
type input "10"
click at [118, 195] on input "text" at bounding box center [152, 196] width 110 height 11
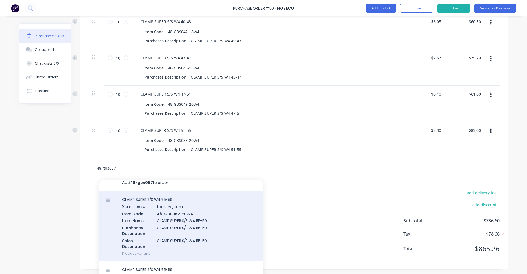
scroll to position [9, 0]
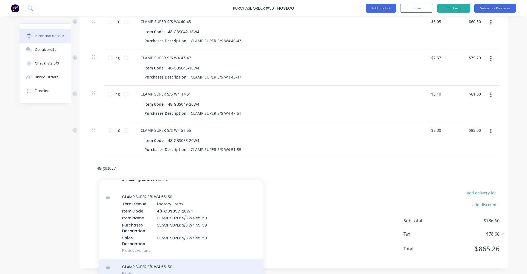
type input "48-gbs057"
click at [189, 266] on div "CLAMP SUPER S/S W4 55-59 Product" at bounding box center [181, 270] width 165 height 23
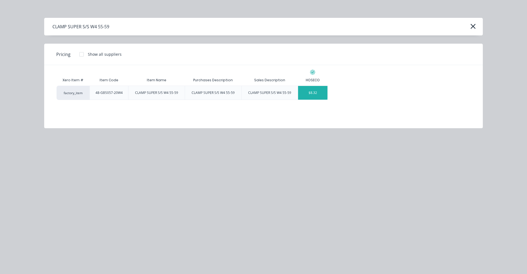
click at [313, 90] on div "$8.32" at bounding box center [312, 93] width 29 height 14
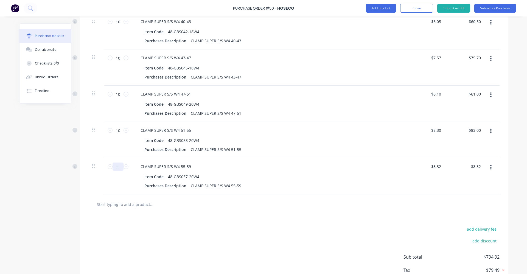
click at [116, 165] on input "1" at bounding box center [118, 166] width 11 height 8
type input "10"
type input "$83.20"
type input "10"
click at [114, 202] on input "text" at bounding box center [152, 204] width 110 height 11
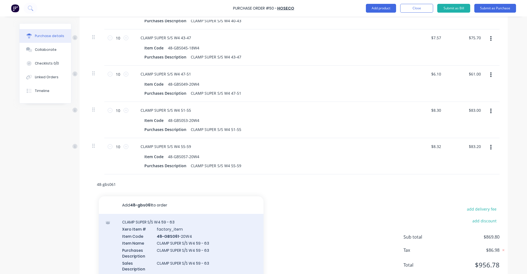
scroll to position [713, 0]
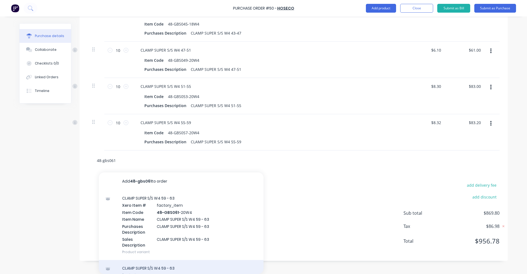
type input "48-gbs061"
click at [164, 264] on div "CLAMP SUPER S/S W4 59 - 63 Product" at bounding box center [181, 271] width 165 height 23
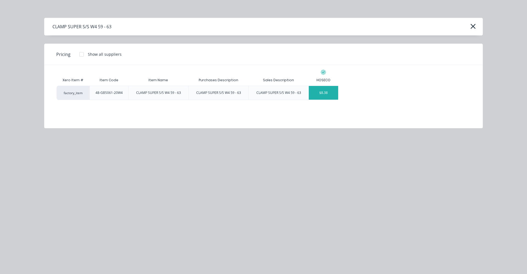
click at [323, 93] on div "$8.38" at bounding box center [323, 93] width 29 height 14
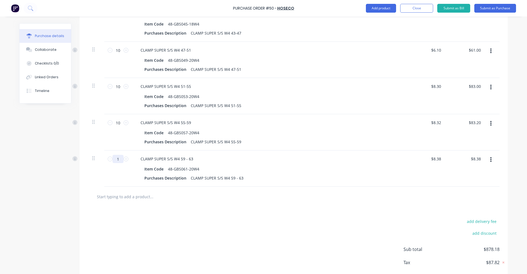
click at [117, 159] on input "1" at bounding box center [118, 159] width 11 height 8
type input "10"
type input "$83.80"
type input "10"
click at [126, 195] on input "text" at bounding box center [152, 196] width 110 height 11
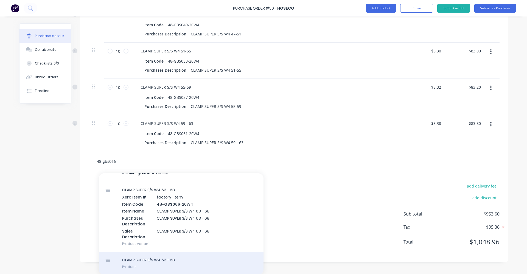
scroll to position [750, 0]
type input "48-gbs066"
click at [192, 256] on div "CLAMP SUPER S/S W4 63 - 68 Product" at bounding box center [181, 262] width 165 height 23
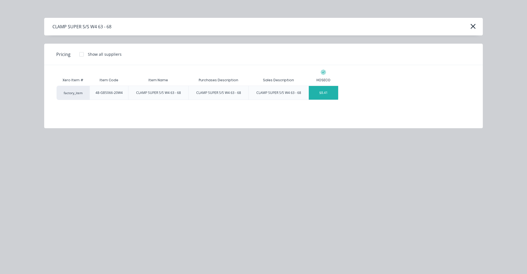
click at [319, 89] on div "$8.41" at bounding box center [323, 93] width 29 height 14
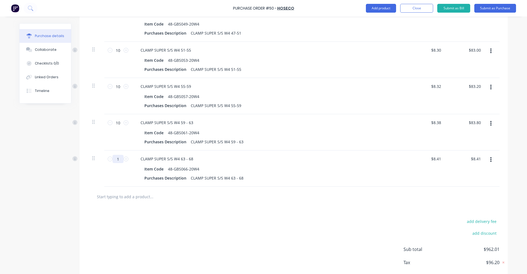
click at [115, 160] on input "1" at bounding box center [118, 159] width 11 height 8
type input "10"
type input "$84.10"
type input "10"
click at [124, 198] on input "text" at bounding box center [152, 196] width 110 height 11
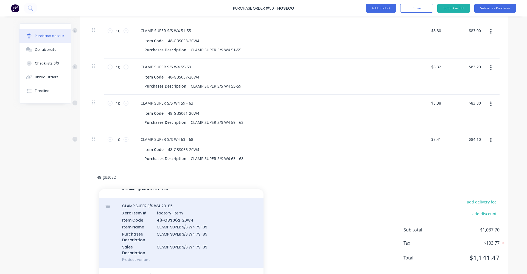
scroll to position [777, 0]
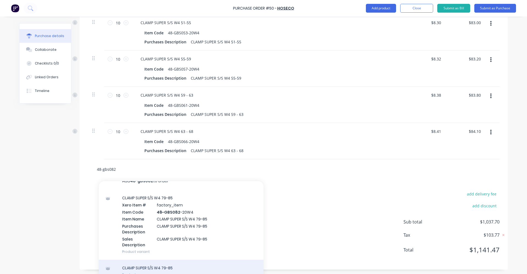
type input "48-gbs082"
click at [184, 267] on div "CLAMP SUPER S/S W4 79-85 Product" at bounding box center [181, 271] width 165 height 23
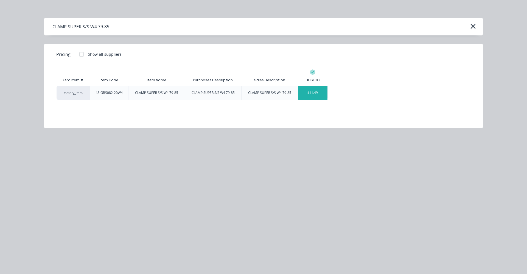
click at [318, 91] on div "$11.49" at bounding box center [312, 93] width 29 height 14
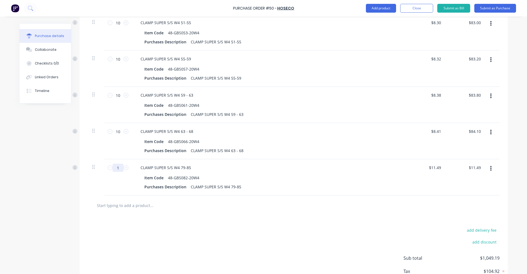
click at [115, 169] on input "1" at bounding box center [118, 168] width 11 height 8
type input "10"
type input "$114.90"
type input "10"
click at [125, 206] on input "text" at bounding box center [152, 205] width 110 height 11
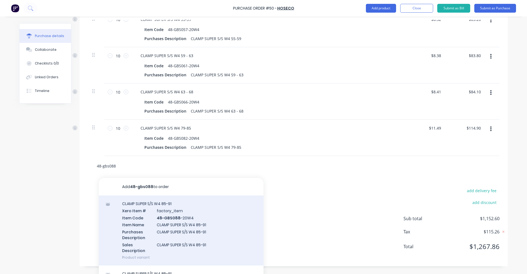
scroll to position [822, 0]
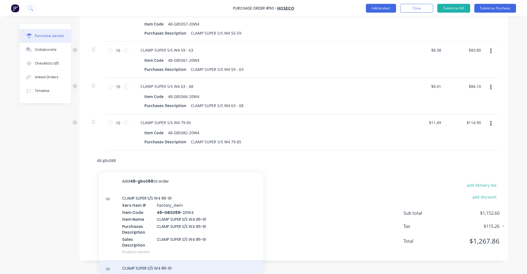
type input "48-gbs088"
click at [163, 268] on div "CLAMP SUPER S/S W4 85-91 Product" at bounding box center [181, 271] width 165 height 23
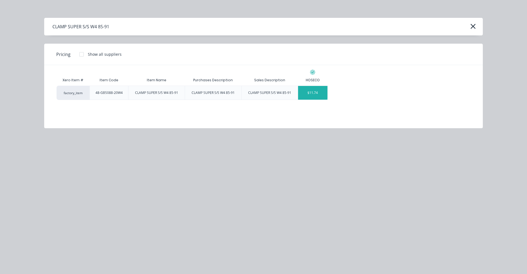
click at [319, 94] on div "$11.74" at bounding box center [312, 93] width 29 height 14
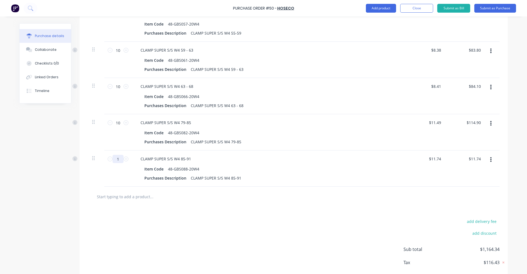
click at [115, 161] on input "1" at bounding box center [118, 159] width 11 height 8
type input "10"
type input "$117.40"
type input "10"
click at [123, 197] on input "text" at bounding box center [152, 196] width 110 height 11
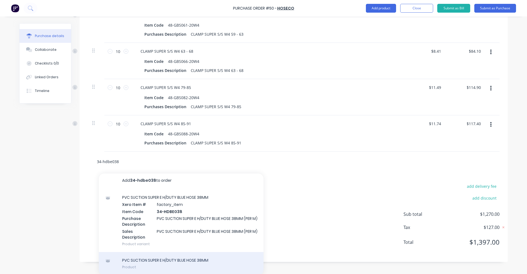
scroll to position [858, 0]
type input "34-hdbe038"
click at [195, 263] on div "PVC SUCTION SUPER E H/DUTY BLUE HOSE 38MM Product" at bounding box center [181, 262] width 165 height 23
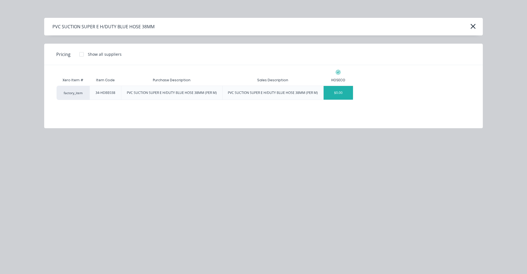
click at [338, 93] on div "$0.00" at bounding box center [338, 93] width 29 height 14
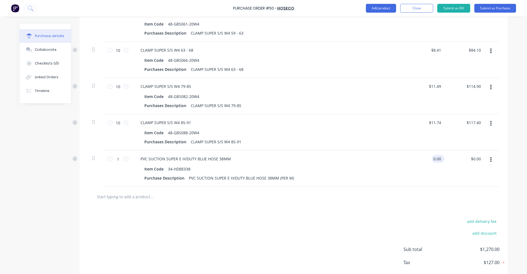
click at [436, 159] on input "0.00" at bounding box center [437, 159] width 10 height 8
click at [440, 158] on input "0.00" at bounding box center [437, 159] width 10 height 8
drag, startPoint x: 440, startPoint y: 158, endPoint x: 429, endPoint y: 159, distance: 10.8
click at [429, 159] on div "0.00 0.00" at bounding box center [426, 168] width 40 height 36
click at [412, 209] on div "add delivery fee add discount Sub total $1,270.00 Tax $127.00 Total $1,397.00" at bounding box center [294, 252] width 428 height 90
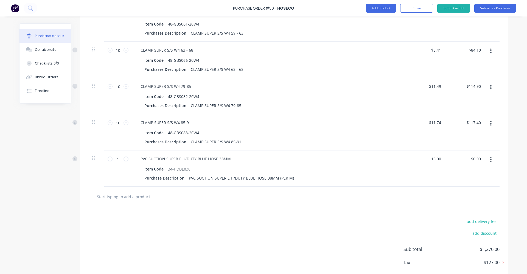
type input "$15.00"
drag, startPoint x: 119, startPoint y: 159, endPoint x: 113, endPoint y: 159, distance: 5.8
click at [113, 159] on input "1" at bounding box center [118, 159] width 11 height 8
type input "2"
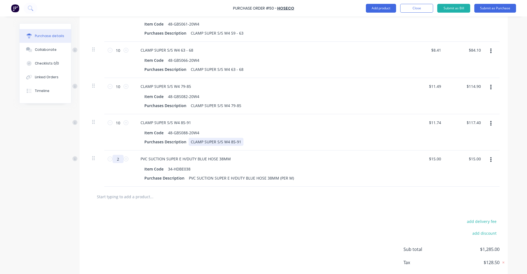
type input "$30.00"
type input "20"
type input "$300.00"
type input "20"
click at [147, 193] on input "text" at bounding box center [152, 196] width 110 height 11
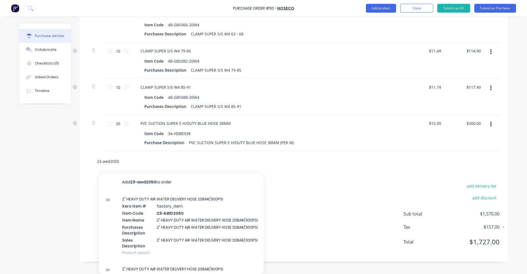
scroll to position [895, 0]
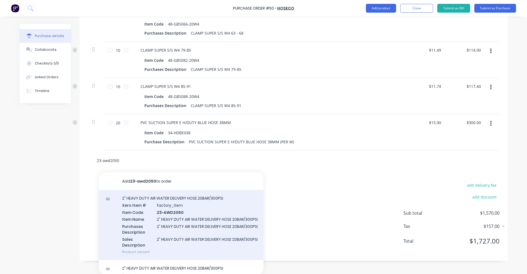
type input "23-awd2050"
click at [194, 225] on div "2" HEAVY DUTY AIR WATER DELIVERY HOSE 20BAR/300PSI Xero Item # factory_item Ite…" at bounding box center [181, 225] width 165 height 70
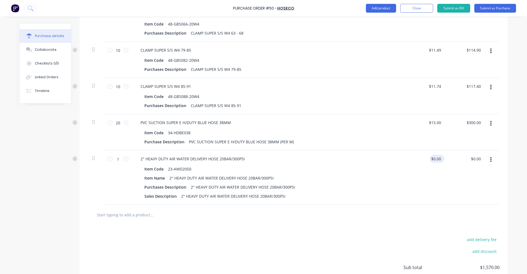
click at [436, 159] on input "$0.00" at bounding box center [436, 159] width 13 height 8
click at [490, 160] on icon "button" at bounding box center [490, 160] width 1 height 6
type input "$0.00"
click at [470, 208] on button "Delete" at bounding box center [474, 207] width 47 height 11
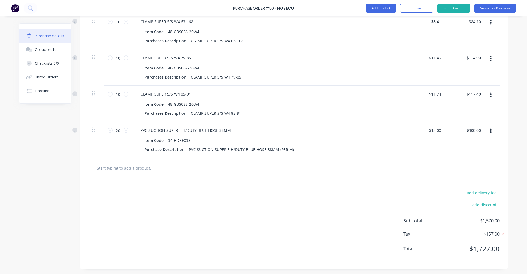
scroll to position [887, 0]
click at [136, 169] on input "text" at bounding box center [152, 167] width 110 height 11
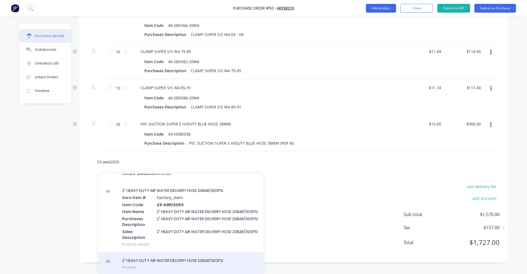
scroll to position [895, 0]
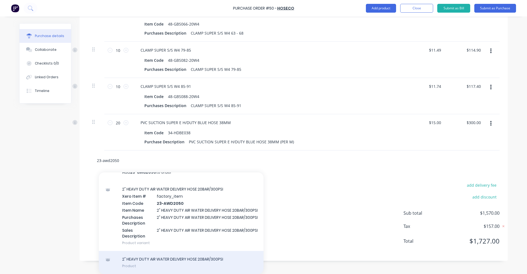
type input "23-awd2050"
click at [205, 261] on div "2" HEAVY DUTY AIR WATER DELIVERY HOSE 20BAR/300PSI Product" at bounding box center [181, 262] width 165 height 23
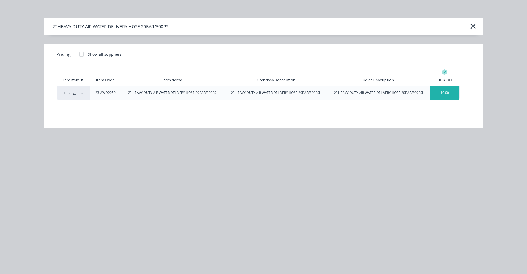
click at [446, 90] on div "$0.00" at bounding box center [444, 93] width 29 height 14
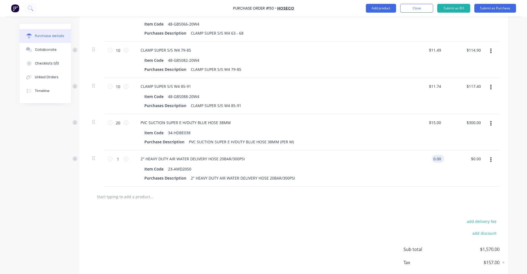
click at [433, 158] on input "0.00" at bounding box center [437, 159] width 10 height 8
drag, startPoint x: 440, startPoint y: 159, endPoint x: 422, endPoint y: 159, distance: 17.3
click at [422, 159] on div "0.00 0.00" at bounding box center [426, 168] width 40 height 36
click at [113, 160] on input "1" at bounding box center [118, 159] width 11 height 8
type input "$28.82"
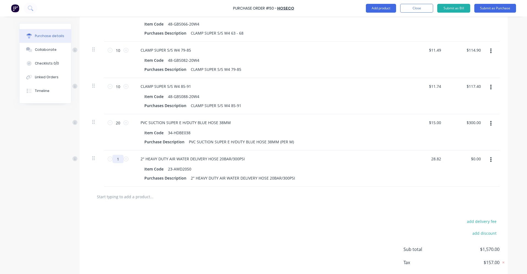
type input "$28.82"
type input "2"
type input "$57.64"
type input "20"
type input "$576.40"
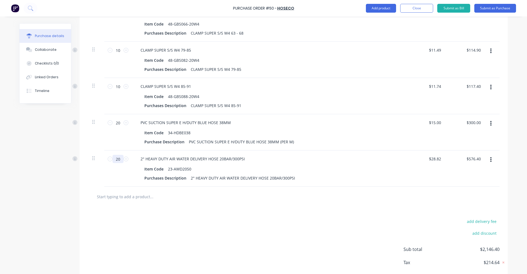
type input "20"
click at [119, 196] on input "text" at bounding box center [152, 196] width 110 height 11
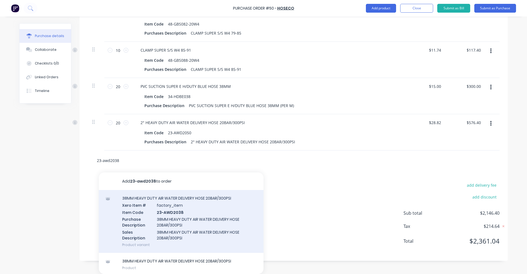
scroll to position [2, 0]
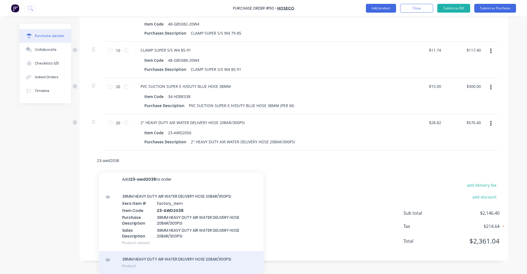
type input "23-awd2038"
click at [196, 262] on div "38MM HEAVY DUTY AIR WATER DELIVERY HOSE 20BAR/300PSI Product" at bounding box center [181, 262] width 165 height 23
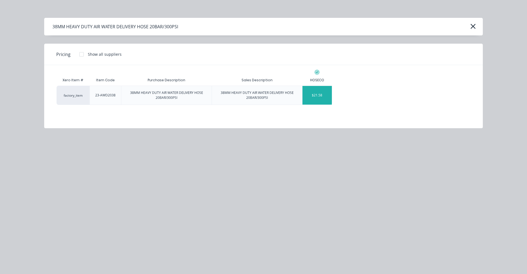
click at [314, 96] on div "$21.58" at bounding box center [316, 95] width 29 height 19
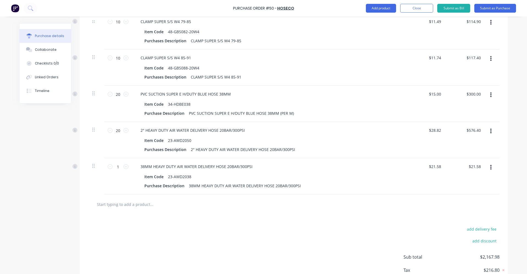
scroll to position [931, 0]
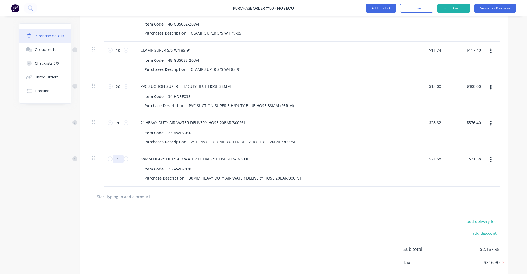
drag, startPoint x: 117, startPoint y: 157, endPoint x: 111, endPoint y: 157, distance: 6.3
click at [113, 157] on input "1" at bounding box center [118, 159] width 11 height 8
type input "2"
type input "$43.16"
type input "20"
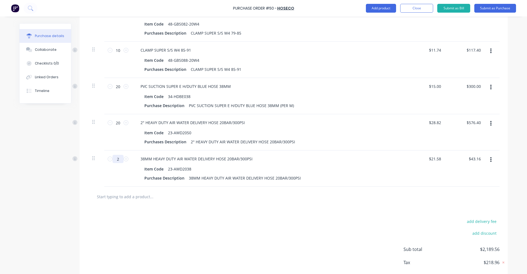
type input "$431.60"
type input "20"
click at [181, 219] on div "add delivery fee add discount Sub total $2,578.00 Tax $257.80 Total $2,835.80" at bounding box center [294, 252] width 428 height 90
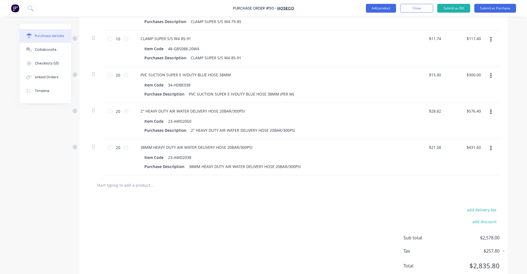
scroll to position [959, 0]
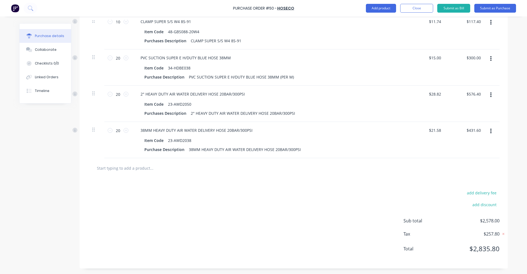
click at [143, 169] on input "text" at bounding box center [152, 167] width 110 height 11
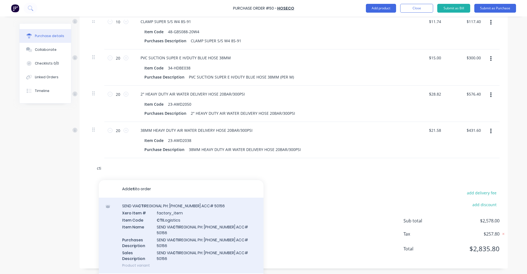
type input "cti"
click at [206, 223] on div "SEND VIA CTI REGIONAL PH: 9479 2555 ACC# 50156 Xero Item # factory_item Item Co…" at bounding box center [181, 236] width 165 height 76
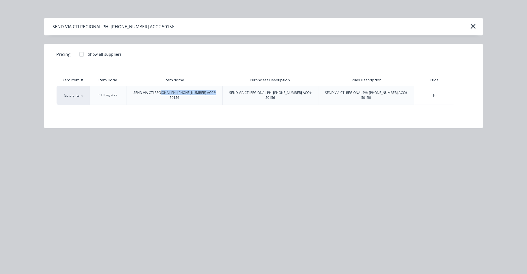
drag, startPoint x: 213, startPoint y: 93, endPoint x: 162, endPoint y: 90, distance: 51.1
click at [162, 90] on div "SEND VIA CTI REGIONAL PH: [PHONE_NUMBER] ACC# 50156" at bounding box center [174, 95] width 87 height 10
drag, startPoint x: 162, startPoint y: 90, endPoint x: 135, endPoint y: 92, distance: 26.7
click at [135, 92] on div "SEND VIA CTI REGIONAL PH: [PHONE_NUMBER] ACC# 50156" at bounding box center [174, 95] width 87 height 10
drag, startPoint x: 135, startPoint y: 92, endPoint x: 217, endPoint y: 92, distance: 82.1
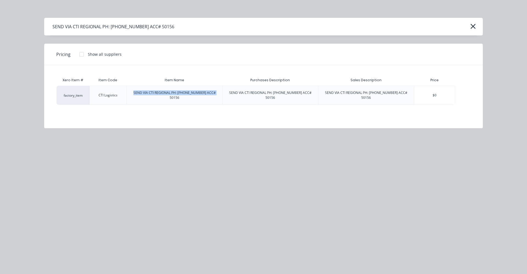
click at [217, 92] on div "SEND VIA CTI REGIONAL PH: [PHONE_NUMBER] ACC# 50156" at bounding box center [175, 95] width 96 height 19
drag, startPoint x: 217, startPoint y: 92, endPoint x: 198, endPoint y: 93, distance: 18.9
copy div "SEND VIA CTI REGIONAL PH: [PHONE_NUMBER] ACC# 50156"
click at [474, 27] on icon "button" at bounding box center [472, 26] width 5 height 5
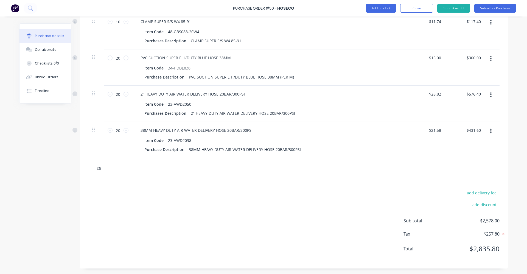
click at [106, 170] on input "cti" at bounding box center [152, 167] width 110 height 11
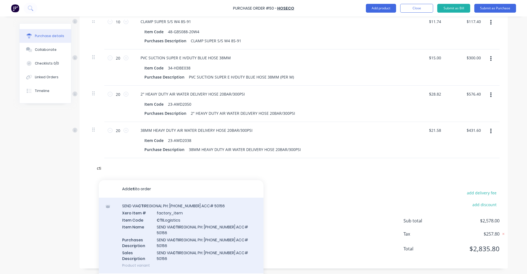
click at [163, 225] on div "SEND VIA CTI REGIONAL PH: 9479 2555 ACC# 50156 Xero Item # factory_item Item Co…" at bounding box center [181, 236] width 165 height 76
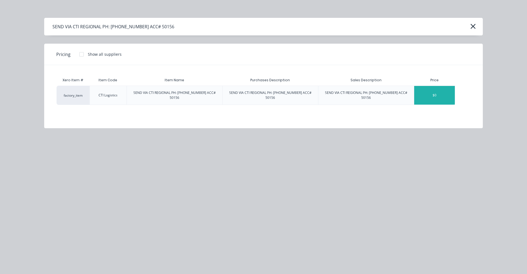
click at [426, 90] on div "$0" at bounding box center [434, 95] width 41 height 19
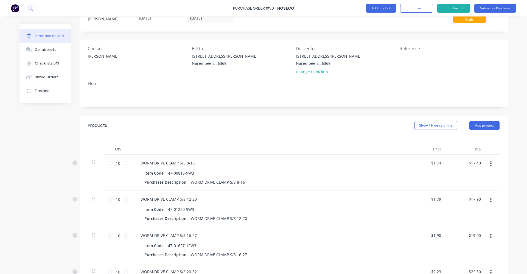
scroll to position [0, 0]
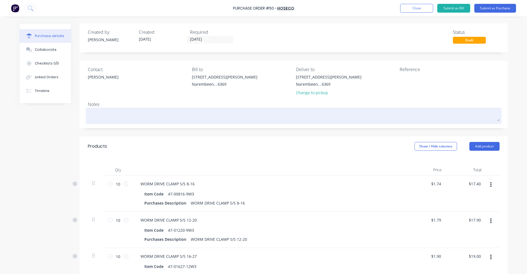
click at [118, 117] on textarea at bounding box center [294, 115] width 412 height 12
paste textarea "SEND VIA CTI REGIONAL PH: [PHONE_NUMBER] ACC# 50156"
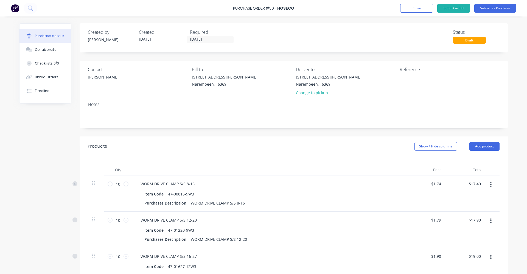
type textarea "SEND VIA CTI REGIONAL PH: [PHONE_NUMBER] ACC# 50156"
type textarea "x"
type textarea "SEND VIA CTI REGIONAL PH: [PHONE_NUMBER] ACC# 50156"
click at [501, 9] on button "Submit as Purchase" at bounding box center [495, 8] width 42 height 9
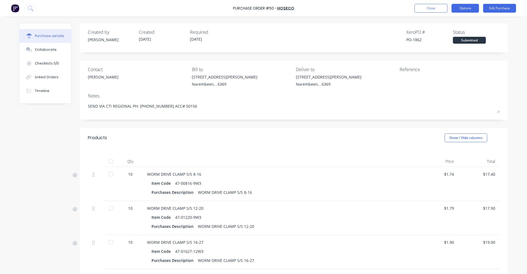
click at [461, 9] on button "Options" at bounding box center [465, 8] width 27 height 9
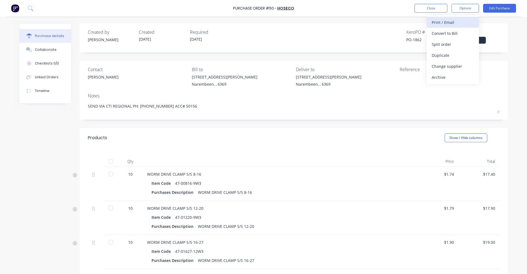
click at [452, 25] on div "Print / Email" at bounding box center [453, 22] width 42 height 8
click at [362, 7] on div "Purchase Order #50 - HOSECO Close Options Back With pricing Without pricing Edi…" at bounding box center [263, 8] width 527 height 16
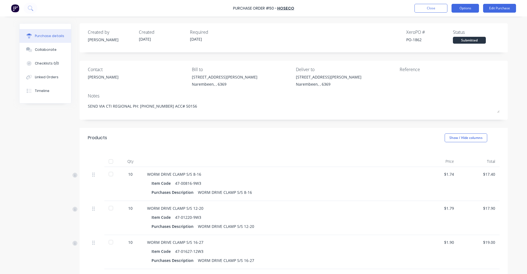
click at [468, 9] on button "Options" at bounding box center [465, 8] width 27 height 9
click at [449, 21] on div "Back" at bounding box center [453, 22] width 42 height 8
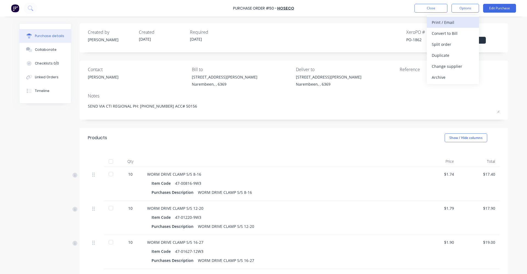
click at [455, 20] on div "Print / Email" at bounding box center [453, 22] width 42 height 8
click at [453, 33] on div "With pricing" at bounding box center [453, 33] width 42 height 8
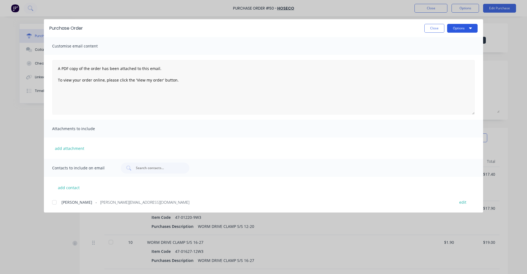
click at [460, 28] on button "Options" at bounding box center [462, 28] width 30 height 9
click at [458, 40] on div "Preview" at bounding box center [451, 42] width 42 height 8
click at [54, 202] on div at bounding box center [54, 202] width 11 height 11
click at [468, 26] on button "Options" at bounding box center [462, 28] width 30 height 9
click at [450, 62] on div "Email" at bounding box center [451, 64] width 42 height 8
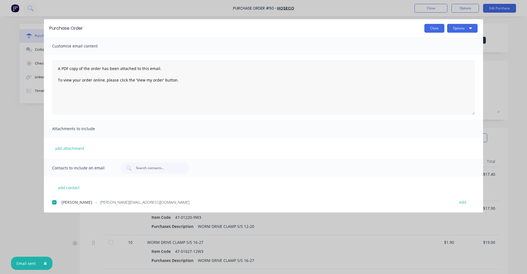
click at [433, 30] on button "Close" at bounding box center [434, 28] width 20 height 9
type textarea "x"
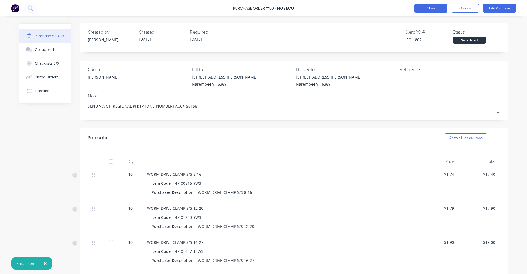
click at [430, 9] on button "Close" at bounding box center [430, 8] width 33 height 9
